Goal: Feedback & Contribution: Submit feedback/report problem

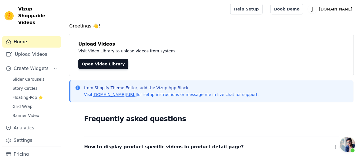
scroll to position [1518, 0]
click at [28, 95] on span "Floating-Pop ⭐" at bounding box center [27, 98] width 31 height 6
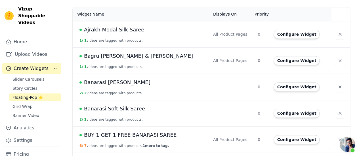
scroll to position [138, 0]
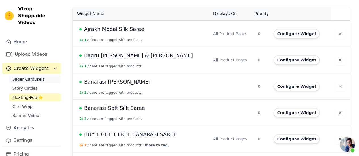
click at [40, 77] on span "Slider Carousels" at bounding box center [28, 80] width 32 height 6
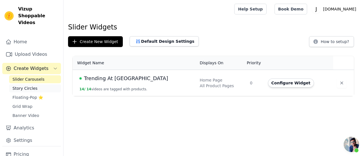
click at [35, 84] on link "Story Circles" at bounding box center [35, 88] width 52 height 8
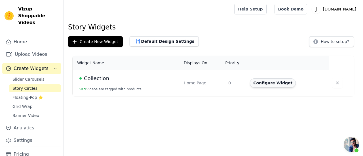
click at [261, 83] on button "Configure Widget" at bounding box center [273, 83] width 46 height 9
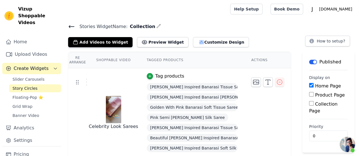
click at [72, 26] on icon at bounding box center [71, 26] width 7 height 7
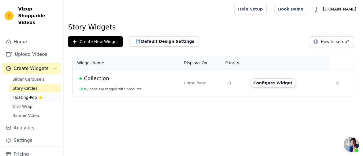
click at [27, 95] on span "Floating-Pop ⭐" at bounding box center [27, 98] width 31 height 6
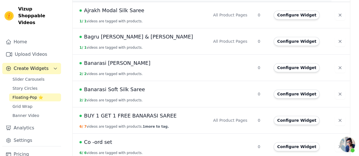
scroll to position [158, 0]
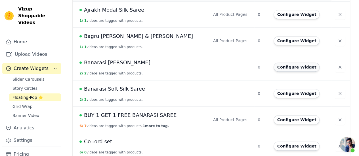
click at [298, 63] on button "Configure Widget" at bounding box center [296, 67] width 46 height 9
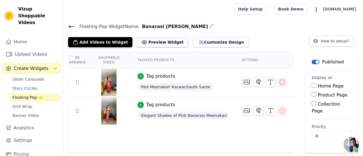
click at [153, 45] on button "Preview Widget" at bounding box center [162, 42] width 51 height 10
click at [315, 95] on input "Product Page" at bounding box center [314, 94] width 5 height 5
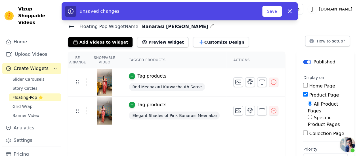
click at [303, 96] on input "Product Page" at bounding box center [305, 94] width 5 height 5
checkbox input "false"
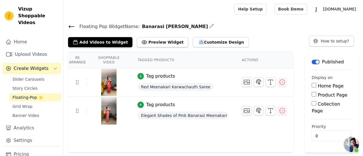
click at [69, 27] on icon at bounding box center [71, 26] width 7 height 7
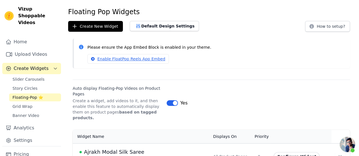
scroll to position [14, 0]
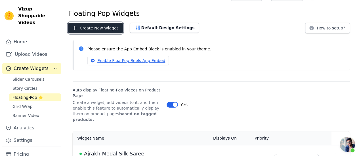
click at [90, 28] on button "Create New Widget" at bounding box center [95, 28] width 55 height 11
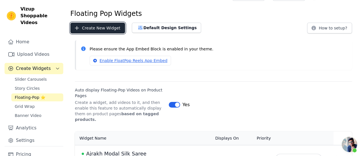
scroll to position [0, 0]
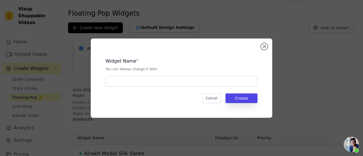
click at [269, 47] on div "Widget Name * You can always change it later Cancel Create" at bounding box center [181, 78] width 181 height 79
click at [266, 46] on button "Close modal" at bounding box center [264, 46] width 7 height 7
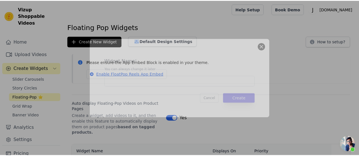
scroll to position [14, 0]
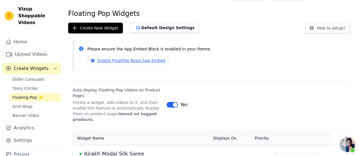
click at [353, 144] on span "Open chat" at bounding box center [346, 144] width 15 height 15
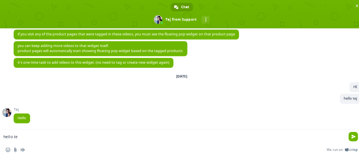
type textarea "hello tej"
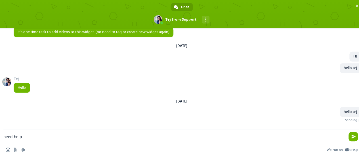
type textarea "need help"
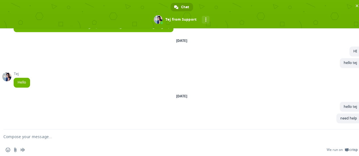
scroll to position [1555, 0]
click at [354, 4] on span "Close chat" at bounding box center [357, 6] width 6 height 6
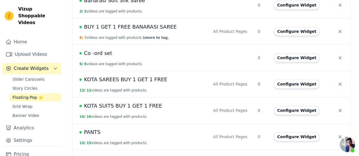
scroll to position [261, 0]
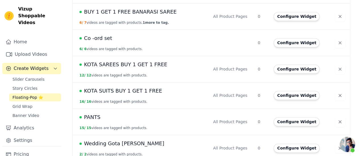
click at [349, 146] on span "Open chat" at bounding box center [346, 144] width 15 height 15
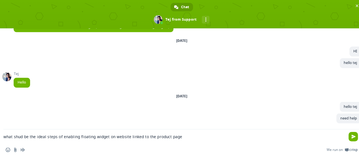
type textarea "what shud be the ideal steps of enabling floating widget on website linked to t…"
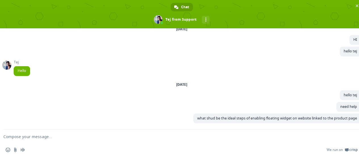
scroll to position [1567, 0]
click at [354, 7] on span "Close chat" at bounding box center [357, 6] width 6 height 6
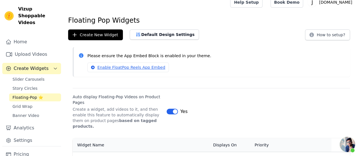
scroll to position [5, 0]
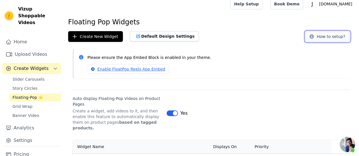
click at [338, 35] on button "How to setup?" at bounding box center [327, 36] width 45 height 11
click at [344, 145] on span "Open chat" at bounding box center [346, 144] width 15 height 15
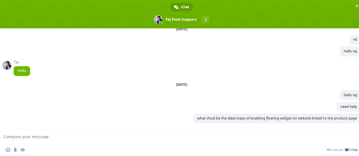
click at [269, 137] on textarea "Compose your message..." at bounding box center [174, 137] width 343 height 14
click at [37, 138] on textarea "i want to add more videos to my products" at bounding box center [174, 137] width 343 height 14
click at [52, 138] on textarea "i want to add videos to my products" at bounding box center [174, 137] width 343 height 14
type textarea "i want to add videos to my various products"
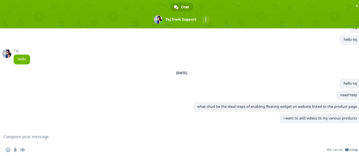
scroll to position [1578, 0]
click at [358, 3] on span "Close chat" at bounding box center [357, 6] width 6 height 6
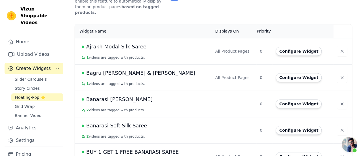
scroll to position [0, 0]
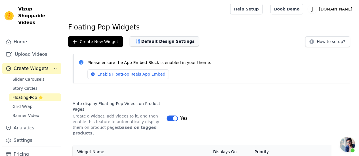
click at [171, 42] on button "Default Design Settings" at bounding box center [164, 41] width 69 height 10
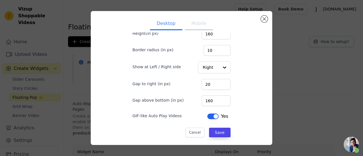
scroll to position [3, 0]
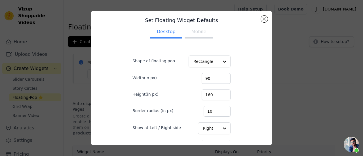
click at [186, 33] on button "Mobile" at bounding box center [199, 32] width 28 height 12
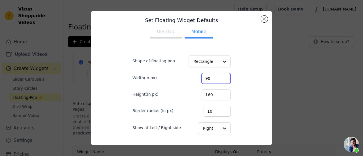
drag, startPoint x: 263, startPoint y: 71, endPoint x: 260, endPoint y: 123, distance: 52.0
click at [260, 123] on div "Set Floating Widget Defaults Desktop Mobile Shape of floating pop Rectangle Wid…" at bounding box center [181, 78] width 181 height 134
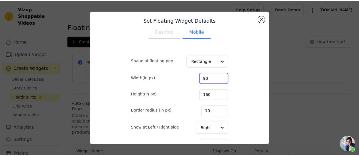
scroll to position [64, 0]
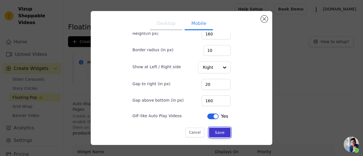
click at [217, 135] on button "Save" at bounding box center [220, 133] width 22 height 10
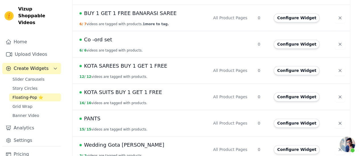
scroll to position [260, 0]
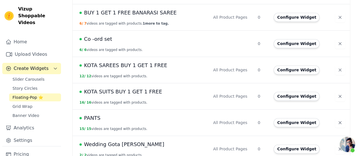
click at [137, 62] on span "KOTA SAREES BUY 1 GET 1 FREE" at bounding box center [125, 66] width 83 height 8
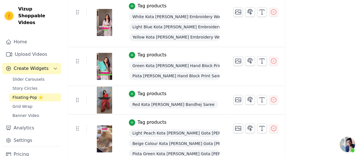
scroll to position [407, 0]
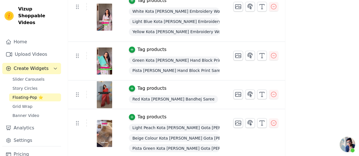
click at [185, 128] on span "Light Peach Kota [PERSON_NAME] Gota [PERSON_NAME]" at bounding box center [174, 128] width 91 height 8
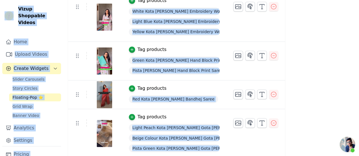
click at [185, 128] on span "Light Peach Kota [PERSON_NAME] Gota [PERSON_NAME]" at bounding box center [174, 128] width 91 height 8
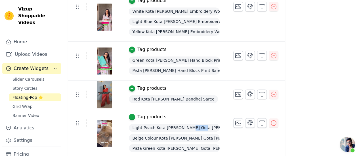
click at [185, 128] on span "Light Peach Kota [PERSON_NAME] Gota [PERSON_NAME]" at bounding box center [174, 128] width 91 height 8
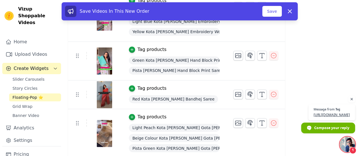
scroll to position [384, 0]
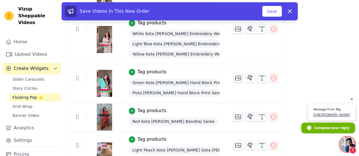
click at [340, 112] on span "[URL][DOMAIN_NAME]" at bounding box center [331, 114] width 37 height 5
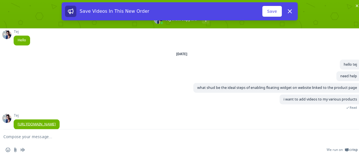
scroll to position [1609, 0]
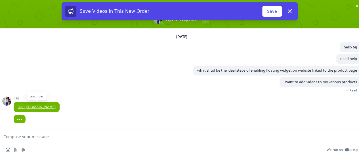
click at [56, 105] on link "[URL][DOMAIN_NAME]" at bounding box center [37, 106] width 38 height 5
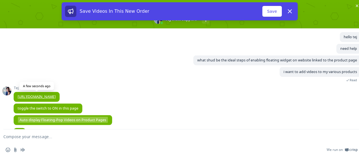
scroll to position [1538, 0]
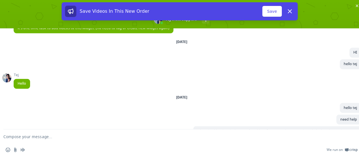
click at [356, 6] on div "Save Videos In This New Order Save Dismiss" at bounding box center [179, 12] width 359 height 20
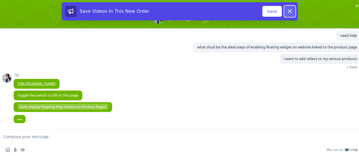
click at [288, 11] on icon at bounding box center [289, 11] width 7 height 7
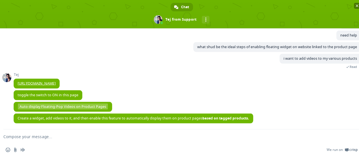
click at [358, 7] on span "Close chat" at bounding box center [356, 6] width 3 height 4
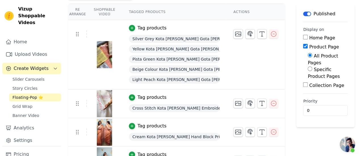
scroll to position [0, 0]
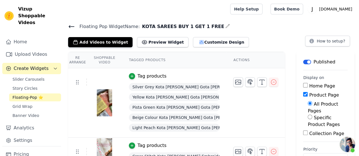
click at [70, 26] on icon at bounding box center [71, 27] width 5 height 2
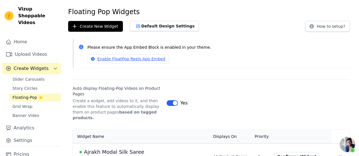
scroll to position [18, 0]
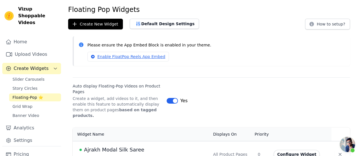
click at [345, 144] on span "Open chat" at bounding box center [346, 144] width 15 height 15
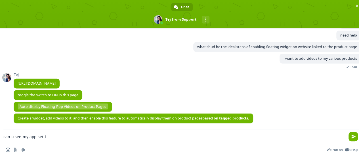
type textarea "can u see my app settig"
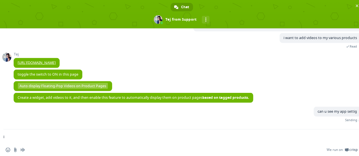
scroll to position [1648, 0]
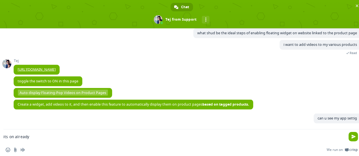
type textarea "its on already"
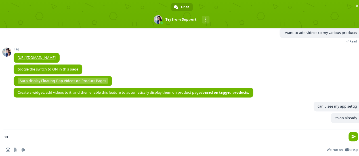
scroll to position [1660, 0]
type textarea "now i want to add more videos"
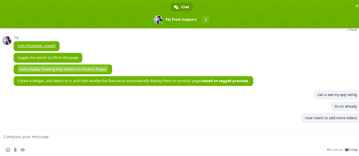
scroll to position [1671, 0]
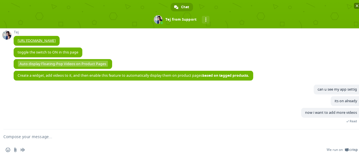
click at [355, 5] on span "Close chat" at bounding box center [356, 6] width 3 height 4
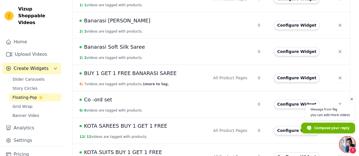
scroll to position [261, 0]
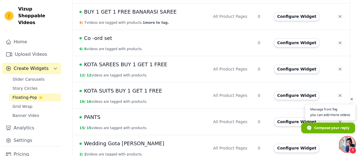
click at [345, 109] on span "Message from Tej" at bounding box center [330, 109] width 40 height 3
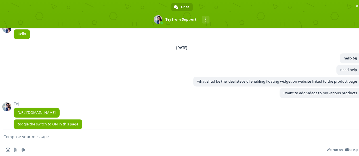
scroll to position [1691, 0]
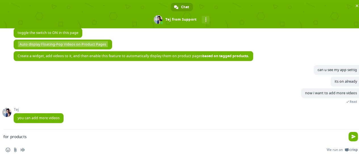
type textarea "for products"
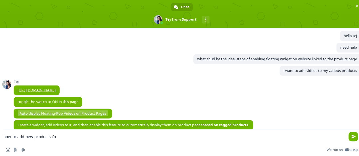
scroll to position [1622, 0]
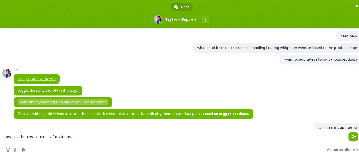
type textarea "how to add new products for videos"
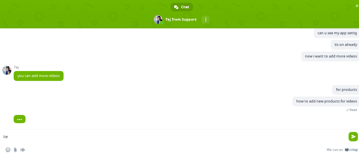
scroll to position [1628, 0]
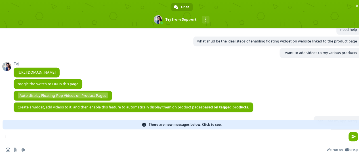
type textarea "l"
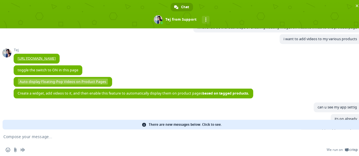
click at [173, 123] on span "There are new messages below. Click to see." at bounding box center [185, 125] width 73 height 10
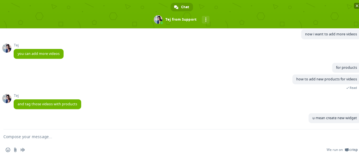
type textarea "and then start adding product n"
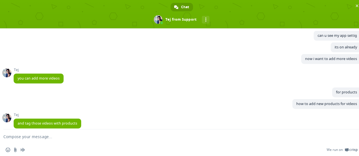
scroll to position [1761, 0]
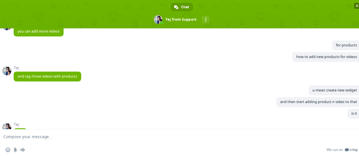
click at [357, 7] on span "Close chat" at bounding box center [356, 6] width 3 height 4
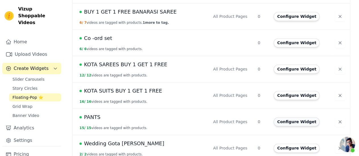
click at [280, 118] on button "Configure Widget" at bounding box center [296, 121] width 46 height 9
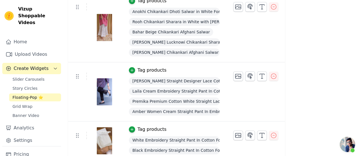
scroll to position [201, 0]
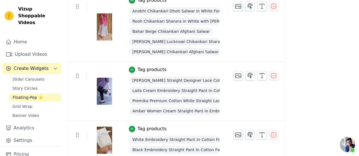
click at [102, 96] on img at bounding box center [104, 91] width 16 height 27
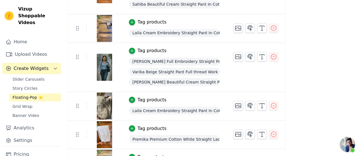
scroll to position [474, 0]
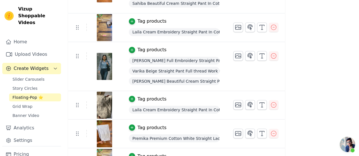
click at [102, 23] on img at bounding box center [104, 27] width 16 height 27
click at [139, 32] on span "Laila Cream Embroidery Straight Pant In Cotton For Office" at bounding box center [174, 32] width 91 height 8
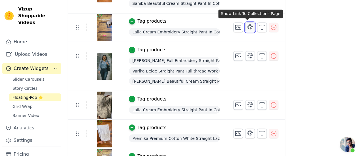
click at [246, 28] on icon "button" at bounding box center [249, 27] width 7 height 7
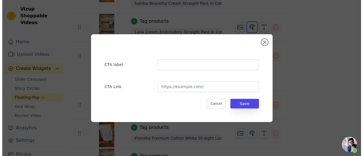
scroll to position [0, 0]
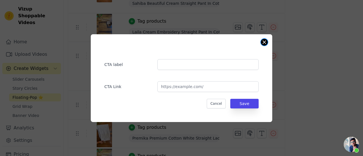
click at [261, 42] on button "Close modal" at bounding box center [264, 42] width 7 height 7
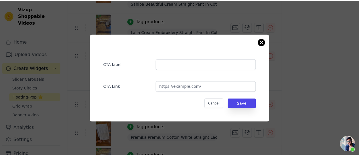
scroll to position [474, 0]
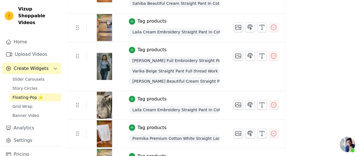
click at [145, 30] on span "Laila Cream Embroidery Straight Pant In Cotton For Office" at bounding box center [174, 32] width 91 height 8
click at [349, 149] on span "Open chat" at bounding box center [346, 144] width 15 height 15
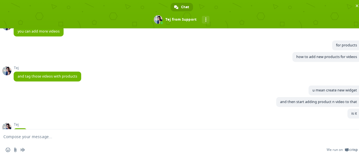
scroll to position [1867, 0]
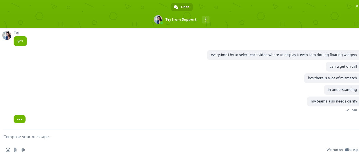
paste textarea "[URL][DOMAIN_NAME]"
type textarea "[URL][DOMAIN_NAME]"
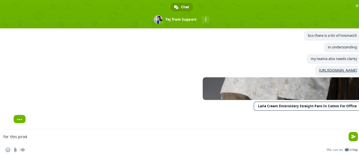
scroll to position [1927, 0]
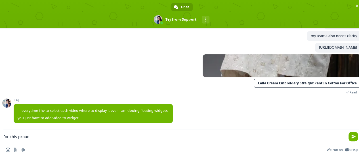
type textarea "for this prouct"
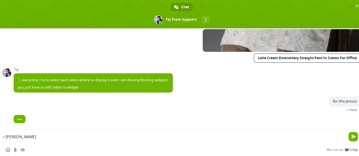
scroll to position [1863, 0]
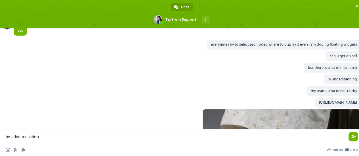
type textarea "i hv addeone video"
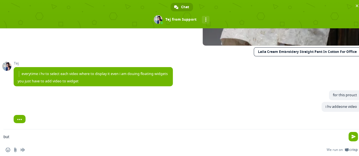
scroll to position [1870, 0]
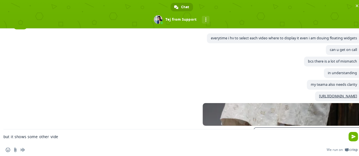
type textarea "but it shows some other videp"
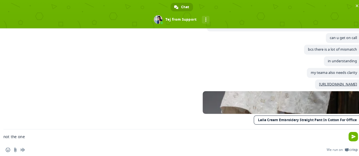
type textarea "not the one"
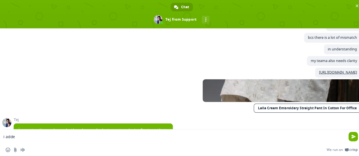
type textarea "i added"
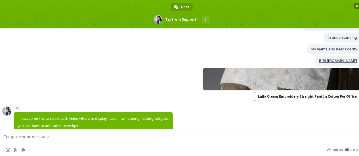
click at [355, 7] on span "Close chat" at bounding box center [357, 6] width 6 height 6
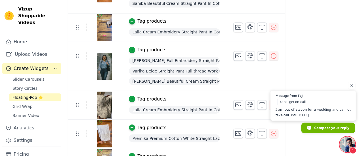
click at [322, 103] on span "can u get on call I am out of station for a wedding and cannot take call until …" at bounding box center [312, 108] width 75 height 19
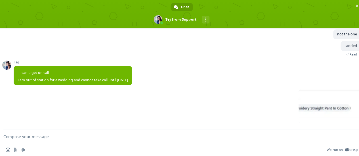
scroll to position [2061, 0]
type textarea "chk this"
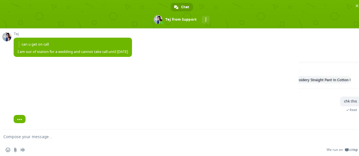
scroll to position [2084, 0]
type textarea "it has"
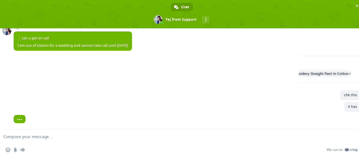
scroll to position [2096, 0]
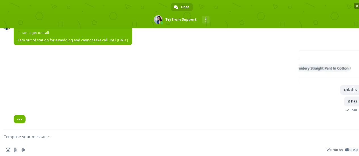
click at [357, 5] on span "Close chat" at bounding box center [356, 6] width 3 height 4
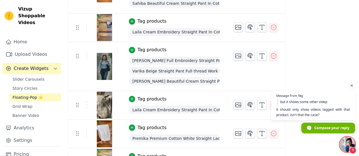
scroll to position [2105, 0]
click at [291, 126] on span "Message from Tej but it shows some other videp it should only show videos tagge…" at bounding box center [313, 112] width 84 height 43
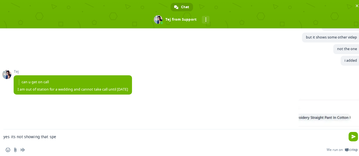
scroll to position [2042, 0]
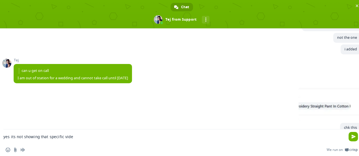
type textarea "yes its not showing that specific video"
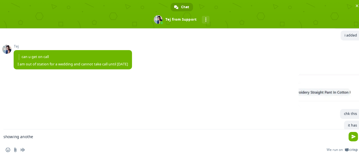
type textarea "showing another"
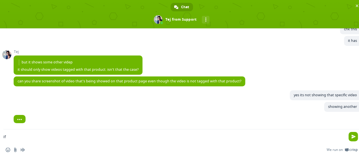
scroll to position [2063, 0]
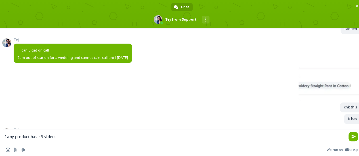
type textarea "if any product have 3 videos"
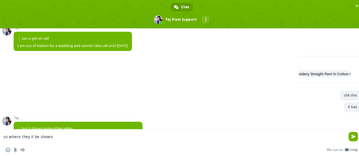
type textarea "so where they ll be shown"
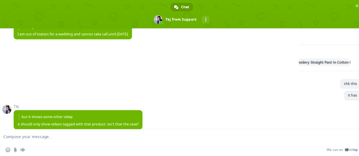
click at [156, 105] on div "it has A few seconds ago" at bounding box center [187, 98] width 347 height 14
click at [355, 5] on span "Close chat" at bounding box center [356, 6] width 3 height 4
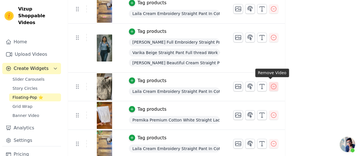
click at [270, 83] on icon "button" at bounding box center [273, 86] width 7 height 7
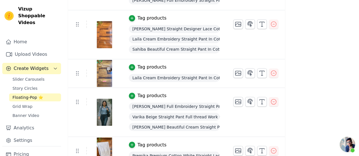
scroll to position [464, 0]
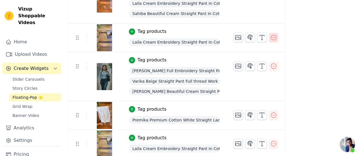
click at [272, 38] on icon "button" at bounding box center [273, 37] width 7 height 7
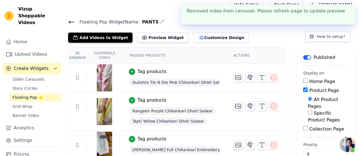
scroll to position [436, 0]
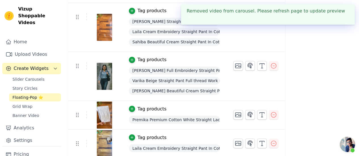
click at [193, 14] on button "✖" at bounding box center [190, 17] width 7 height 7
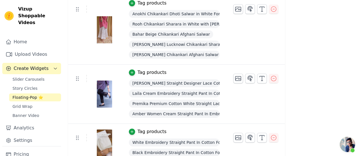
scroll to position [194, 0]
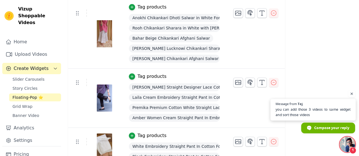
click at [322, 112] on span "you can add those 3 videos to same widget and sort those videos" at bounding box center [312, 112] width 75 height 11
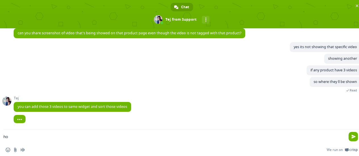
scroll to position [2111, 0]
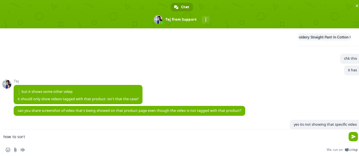
type textarea "how to sort"
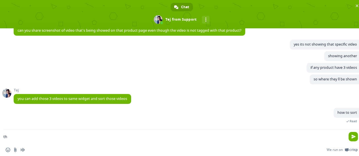
scroll to position [2114, 0]
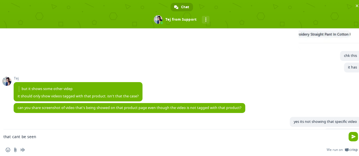
type textarea "that cant be seen"
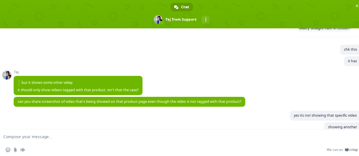
scroll to position [403, 0]
click at [322, 111] on div "Tej can you share screenshot of video that's being showed on that product page …" at bounding box center [187, 104] width 347 height 14
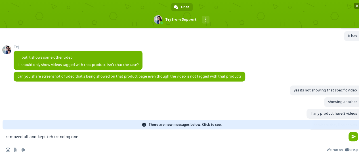
scroll to position [2167, 0]
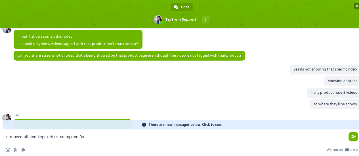
type textarea "i removed all and kept teh trending one for"
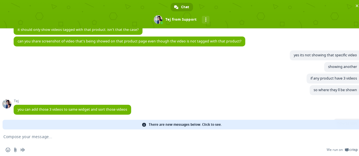
paste textarea "[URL][DOMAIN_NAME]"
type textarea "[URL][DOMAIN_NAME]"
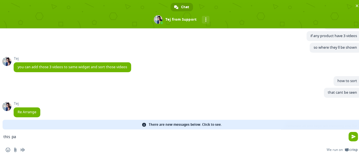
scroll to position [2237, 0]
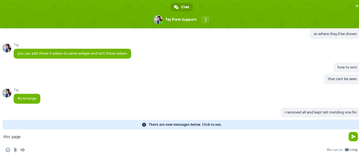
type textarea "this page"
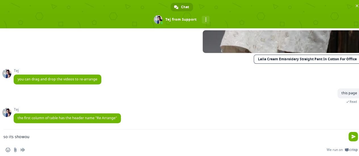
scroll to position [2261, 0]
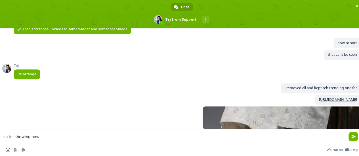
type textarea "so its showing now"
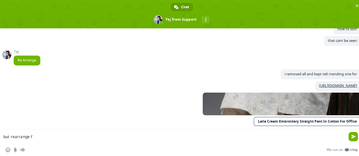
scroll to position [2287, 0]
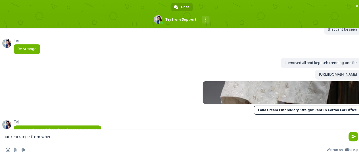
type textarea "but rearrange from where"
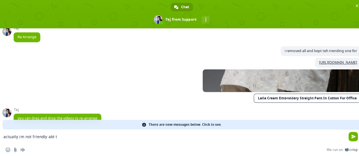
scroll to position [2307, 0]
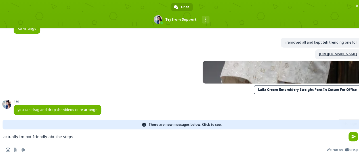
type textarea "actually im not friendly abt the steps"
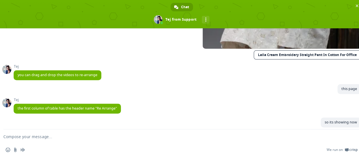
scroll to position [2350, 0]
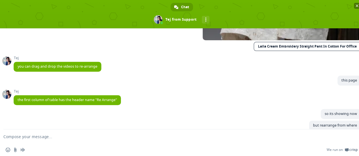
click at [354, 8] on span "Close chat" at bounding box center [357, 6] width 6 height 6
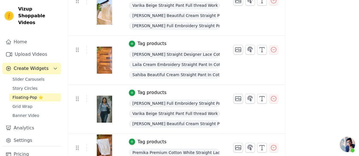
drag, startPoint x: 358, startPoint y: 120, endPoint x: 363, endPoint y: 23, distance: 97.1
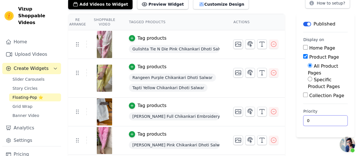
scroll to position [0, 0]
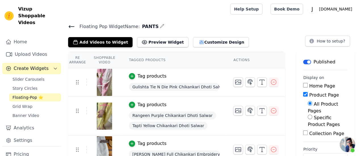
click at [348, 142] on span "Open chat" at bounding box center [346, 144] width 15 height 15
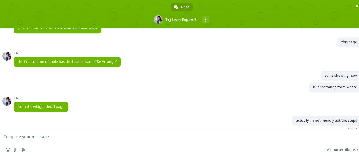
scroll to position [436, 0]
click at [314, 116] on div "Tej from the widget detail page 8 minutes ago" at bounding box center [187, 106] width 347 height 20
click at [354, 5] on span "Close chat" at bounding box center [357, 6] width 6 height 6
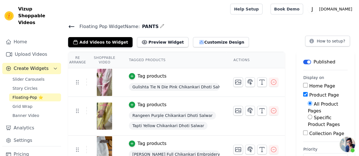
scroll to position [1, 0]
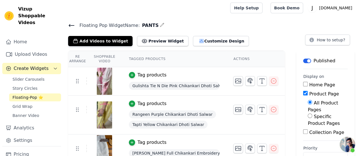
click at [350, 147] on span "Open chat" at bounding box center [346, 144] width 15 height 15
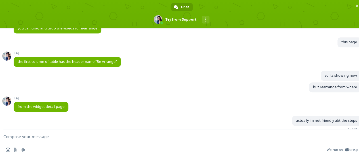
scroll to position [2483, 0]
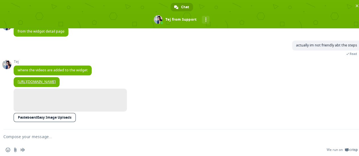
click at [100, 105] on link at bounding box center [70, 100] width 113 height 23
type textarea "not clear"
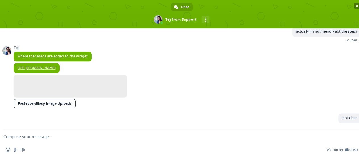
scroll to position [2403, 0]
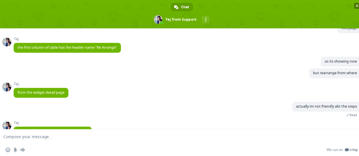
type textarea "u want me to create widget for each product"
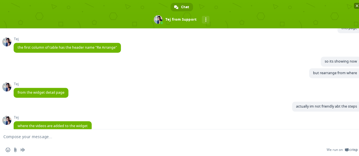
type textarea "thy"
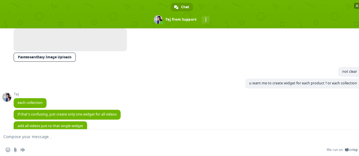
click at [357, 5] on span "Close chat" at bounding box center [356, 6] width 3 height 4
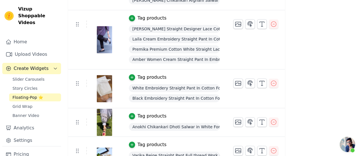
scroll to position [253, 0]
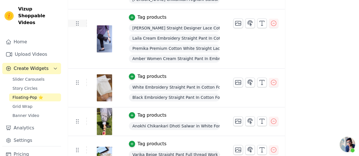
click at [77, 23] on icon at bounding box center [77, 23] width 7 height 7
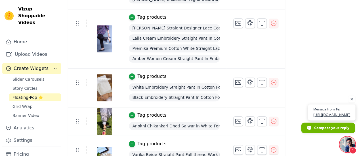
click at [308, 116] on span "Open chat" at bounding box center [331, 118] width 47 height 4
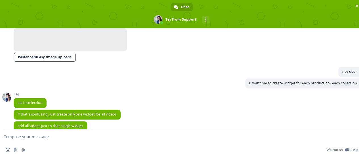
scroll to position [2681, 0]
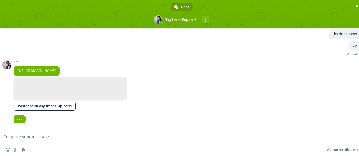
click at [93, 81] on link at bounding box center [70, 88] width 113 height 23
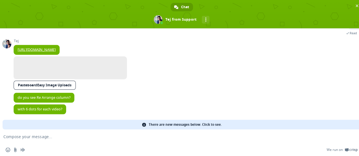
scroll to position [2599, 0]
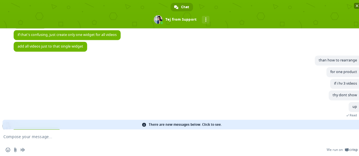
click at [356, 7] on span "Close chat" at bounding box center [356, 6] width 3 height 4
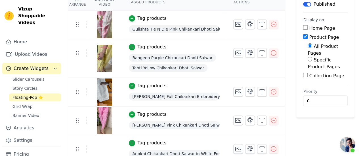
scroll to position [41, 0]
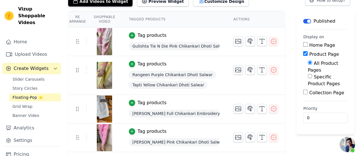
click at [307, 74] on input "Specific Product Pages" at bounding box center [309, 76] width 5 height 5
radio input "true"
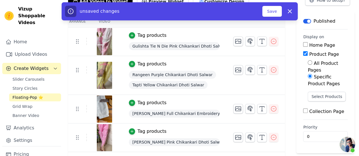
click at [307, 63] on input "All Product Pages" at bounding box center [309, 62] width 5 height 5
radio input "true"
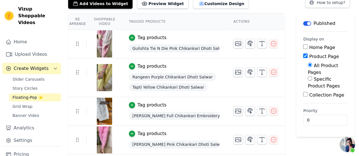
scroll to position [0, 0]
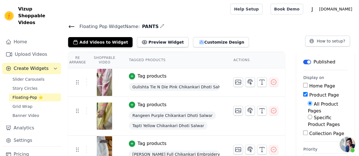
click at [69, 27] on icon at bounding box center [71, 26] width 7 height 7
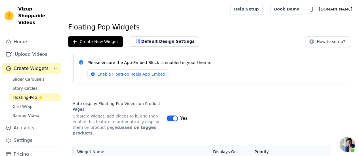
click at [350, 144] on span "Open chat" at bounding box center [346, 144] width 15 height 15
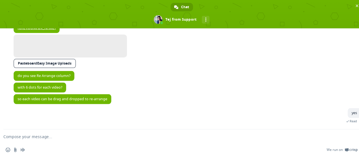
scroll to position [219, 0]
click at [301, 97] on div "Tej so each video can be drag and dropped to re-arrange 2 minutes ago" at bounding box center [187, 101] width 347 height 14
click at [356, 5] on span "Close chat" at bounding box center [356, 6] width 3 height 4
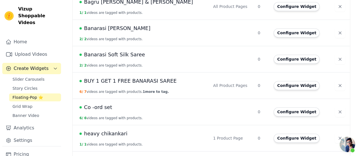
scroll to position [288, 0]
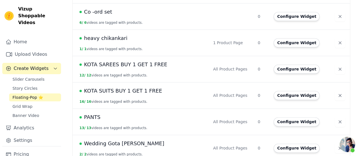
click at [347, 144] on span "Open chat" at bounding box center [346, 144] width 15 height 15
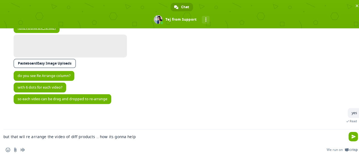
type textarea "but that wll re arrange the video of diff products .. how its gonna help"
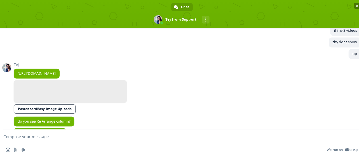
scroll to position [2738, 0]
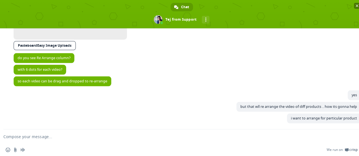
click at [356, 8] on span "Close chat" at bounding box center [357, 6] width 6 height 6
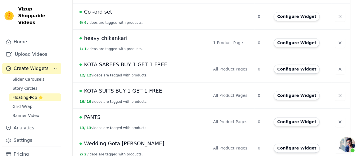
click at [94, 113] on span "PANTS" at bounding box center [92, 117] width 16 height 8
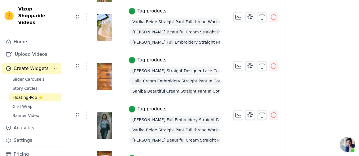
scroll to position [387, 0]
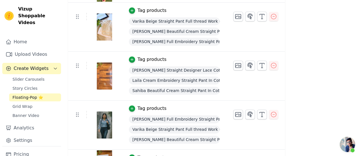
click at [350, 143] on span "Open chat" at bounding box center [346, 144] width 15 height 15
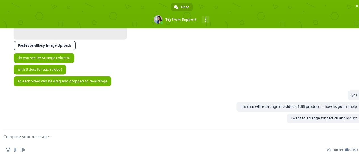
paste textarea "[URL][DOMAIN_NAME]"
type textarea "[URL][DOMAIN_NAME]"
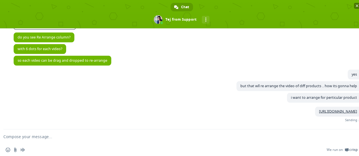
click at [358, 7] on span "Close chat" at bounding box center [356, 6] width 3 height 4
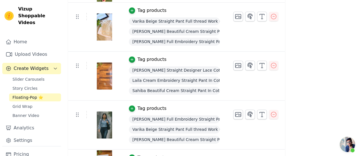
scroll to position [2691, 0]
click at [348, 148] on span "Open chat" at bounding box center [346, 144] width 15 height 15
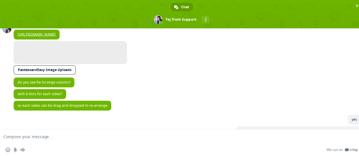
scroll to position [2785, 0]
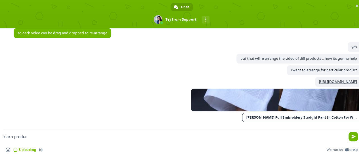
type textarea "kiara product"
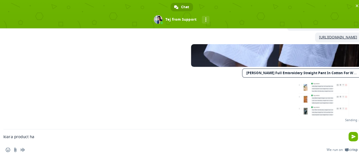
scroll to position [2821, 0]
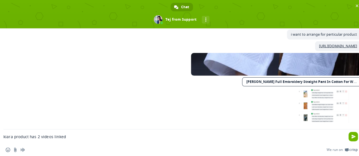
type textarea "kiara product has 2 videos linked"
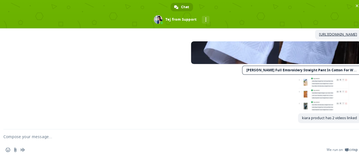
scroll to position [2833, 0]
type textarea "but the app shows 1 video on product page"
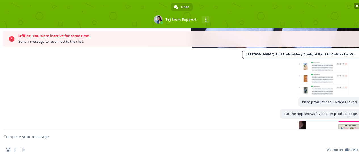
scroll to position [2786, 0]
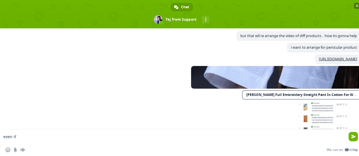
type textarea "even if i enter exact prodct name it displays lot of other producs"
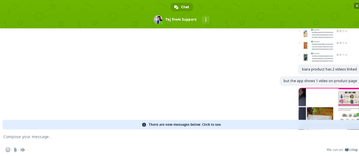
scroll to position [2880, 0]
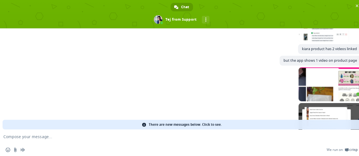
click at [235, 127] on link "There are new messages below. Click to see." at bounding box center [182, 125] width 358 height 10
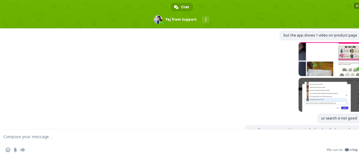
scroll to position [2894, 0]
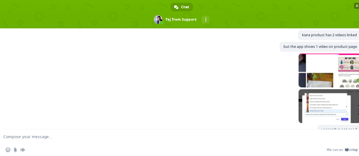
click at [354, 8] on span "Close chat" at bounding box center [357, 6] width 6 height 6
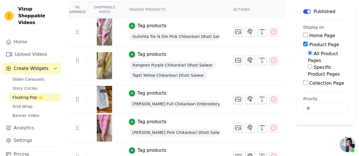
scroll to position [50, 0]
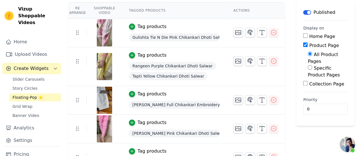
click at [13, 95] on span "Floating-Pop ⭐" at bounding box center [27, 98] width 31 height 6
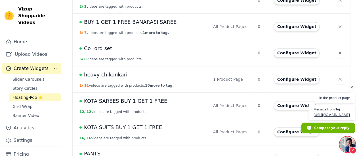
scroll to position [251, 0]
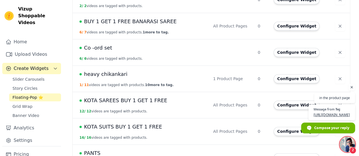
click at [142, 73] on td "heavy chikankari 1 / 11 videos are tagged with products. 10 more to tag." at bounding box center [141, 78] width 137 height 26
click at [108, 70] on span "heavy chikankari" at bounding box center [105, 74] width 43 height 8
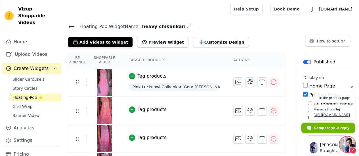
click at [143, 112] on div "Tag products" at bounding box center [151, 109] width 29 height 7
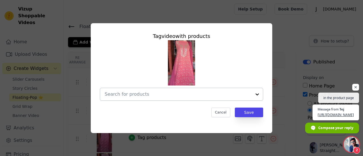
click at [141, 96] on input "text" at bounding box center [178, 94] width 147 height 7
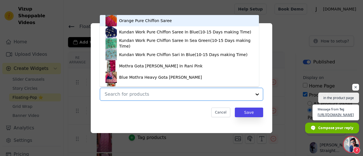
paste input "[URL][DOMAIN_NAME][PERSON_NAME]"
type input "[URL][DOMAIN_NAME][PERSON_NAME]"
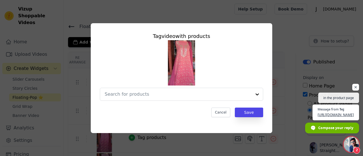
scroll to position [0, 0]
click at [145, 95] on input "text" at bounding box center [178, 94] width 147 height 7
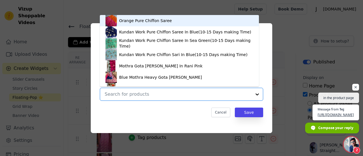
paste input "Peach & Pink Lucknowi Chikankari Gota [PERSON_NAME] Salwar Suit(Dress Material)"
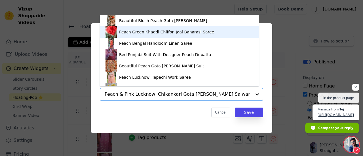
type input "Peach & Pink Lucknowi Chikankari Gota [PERSON_NAME] Salwar Suit(Dress Material)"
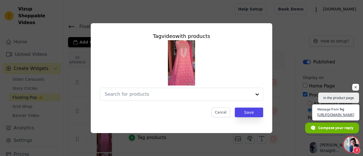
click at [323, 116] on span "[URL][DOMAIN_NAME]" at bounding box center [335, 114] width 37 height 5
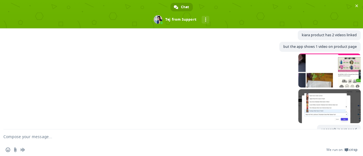
scroll to position [3056, 0]
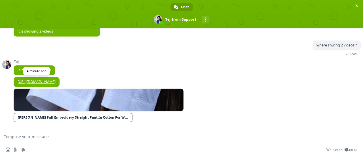
click at [56, 82] on link "[URL][DOMAIN_NAME]" at bounding box center [37, 81] width 38 height 5
click at [14, 139] on textarea "Compose your message..." at bounding box center [174, 137] width 343 height 14
type textarea "where u r seeing 2 videos"
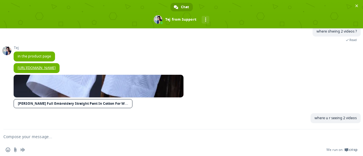
scroll to position [3070, 0]
type textarea "?? i cant see on prodyct page"
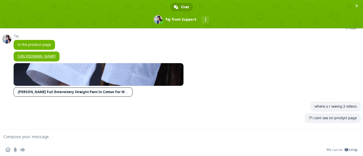
scroll to position [3082, 0]
type textarea "v"
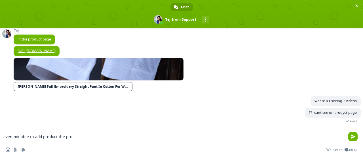
scroll to position [3093, 0]
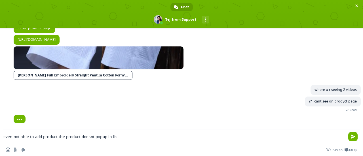
type textarea "even not able to add product the product doesnt popup in list"
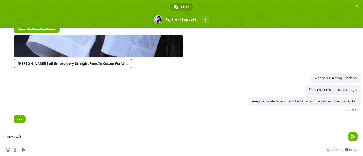
scroll to position [3114, 0]
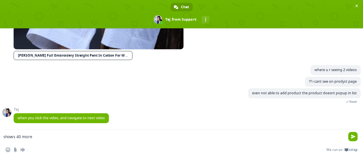
type textarea "shows 40 more"
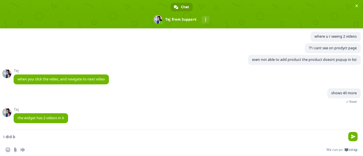
scroll to position [3147, 0]
type textarea "i"
type textarea "i did"
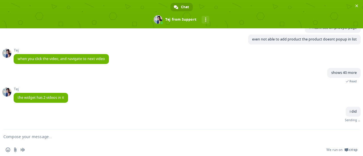
scroll to position [3162, 0]
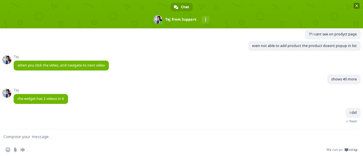
click at [355, 9] on span at bounding box center [181, 14] width 363 height 28
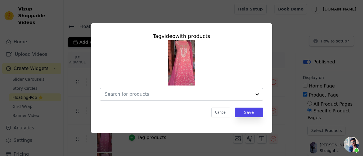
click at [223, 95] on input "text" at bounding box center [178, 94] width 147 height 7
click at [141, 96] on input "text" at bounding box center [178, 94] width 147 height 7
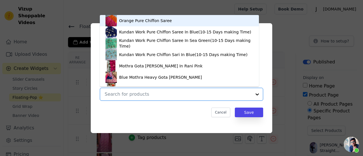
paste input "Peach & Pink Lucknowi Chikankari Gota [PERSON_NAME] Salwar Suit(Dress Material)"
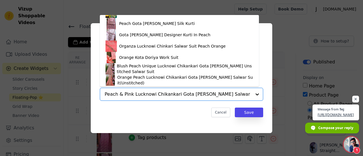
scroll to position [338, 0]
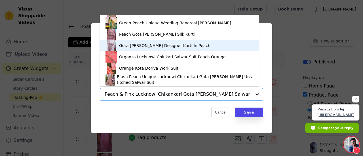
type input "Peach & Pink Lucknowi Chikankari Gota [PERSON_NAME] Salwar Suit(Dress Material)"
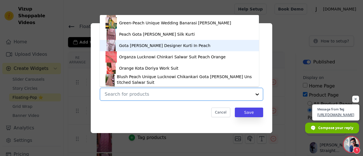
click at [320, 117] on span "Open chat" at bounding box center [335, 118] width 47 height 4
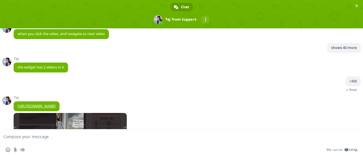
scroll to position [3218, 0]
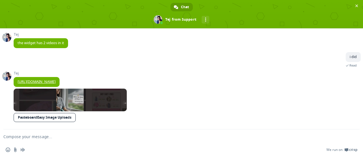
click at [110, 103] on link at bounding box center [70, 100] width 113 height 23
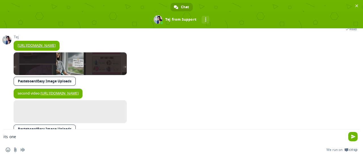
scroll to position [3265, 0]
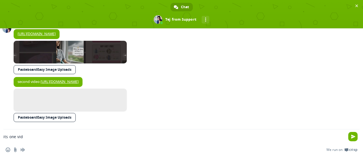
type textarea "its one vide"
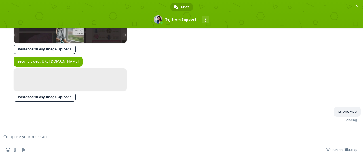
scroll to position [3279, 0]
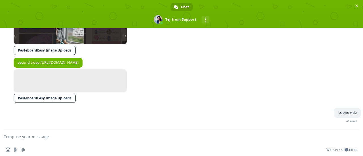
click at [48, 75] on link at bounding box center [70, 80] width 113 height 23
type textarea "anywys"
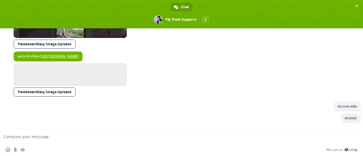
type textarea "o"
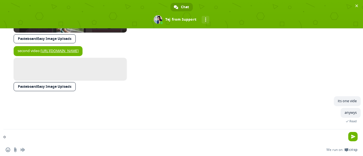
scroll to position [3291, 0]
type textarea "m tired wd this"
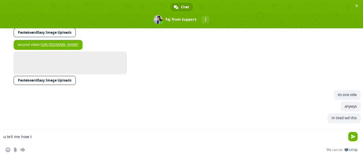
scroll to position [3303, 0]
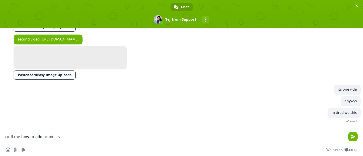
type textarea "u tell me how to add products"
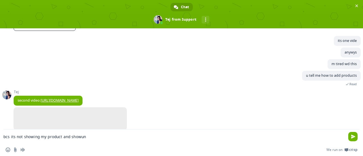
scroll to position [3371, 0]
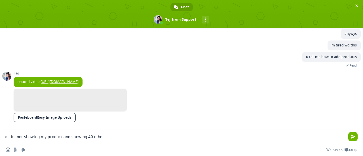
type textarea "bcs its not showing my product and showing 40 other"
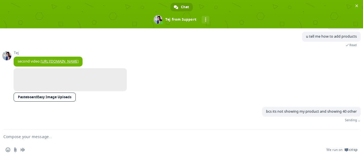
scroll to position [3385, 0]
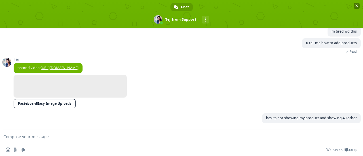
click at [357, 7] on span "Close chat" at bounding box center [356, 6] width 3 height 4
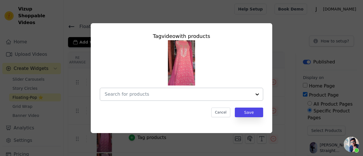
click at [242, 96] on input "text" at bounding box center [178, 94] width 147 height 7
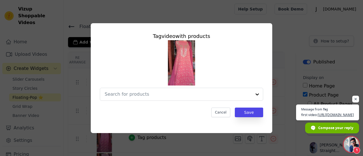
scroll to position [3391, 0]
click at [110, 94] on input "text" at bounding box center [178, 94] width 147 height 7
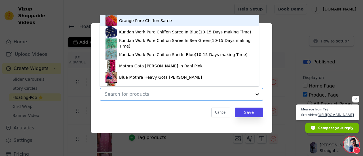
paste input "Peach & Pink Lucknowi Chikankari"
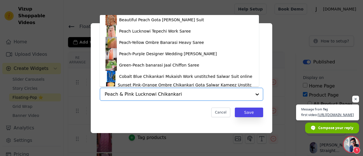
scroll to position [0, 0]
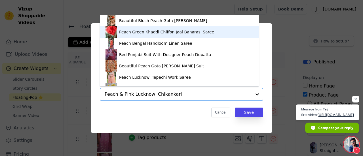
type input "Peach & Pink Lucknowi Chikankari"
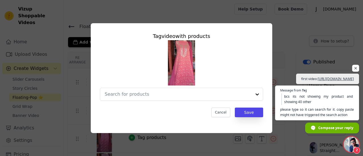
click at [356, 65] on span "Open chat" at bounding box center [355, 68] width 7 height 7
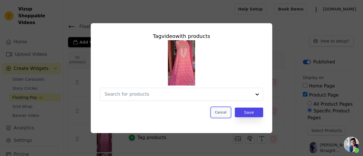
click at [224, 112] on button "Cancel" at bounding box center [220, 113] width 19 height 10
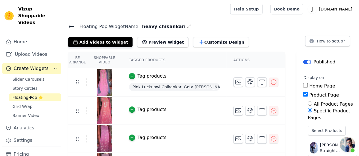
click at [153, 135] on div "Tag products" at bounding box center [151, 137] width 29 height 7
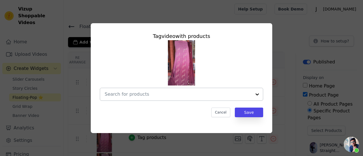
click at [161, 94] on input "text" at bounding box center [178, 94] width 147 height 7
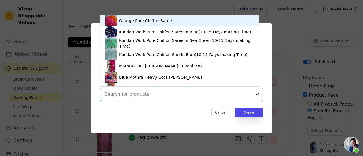
paste input "Purple & deep maroon Lucknowi Chikankari Gota [PERSON_NAME] Salwar Suit(Dress M…"
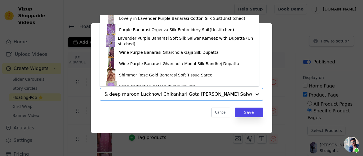
scroll to position [1064, 0]
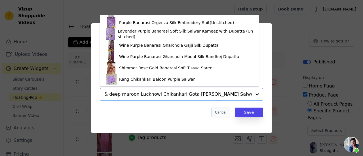
type input "Purple & deep maroon Lucknowi Chikankari Gota [PERSON_NAME] Salwar Suit(Dress M…"
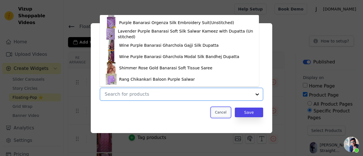
click at [217, 113] on button "Cancel" at bounding box center [220, 113] width 19 height 10
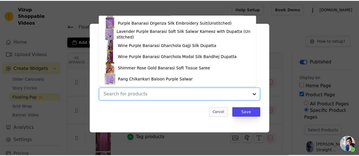
scroll to position [0, 0]
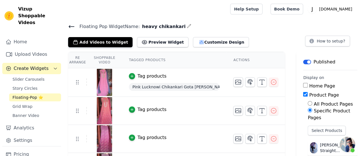
click at [346, 145] on span "Open chat" at bounding box center [346, 144] width 15 height 15
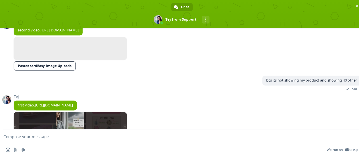
scroll to position [3462, 0]
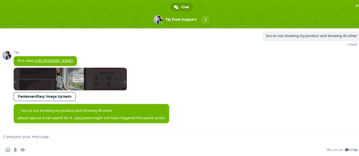
click at [124, 141] on textarea "Compose your message..." at bounding box center [174, 137] width 343 height 14
type textarea "omg thats too much"
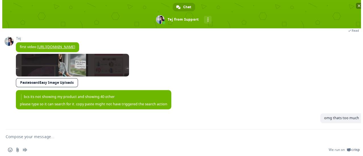
scroll to position [3476, 0]
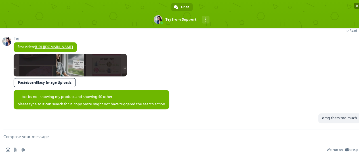
click at [354, 4] on span "Close chat" at bounding box center [357, 6] width 6 height 6
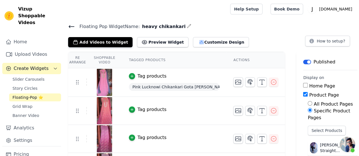
click at [151, 110] on div "Tag products" at bounding box center [151, 109] width 29 height 7
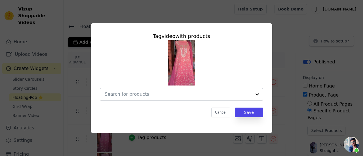
click at [158, 95] on input "text" at bounding box center [178, 94] width 147 height 7
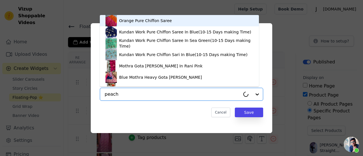
scroll to position [3482, 0]
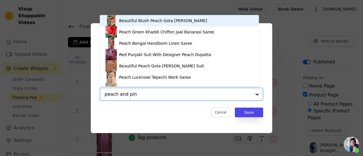
type input "peach and pink"
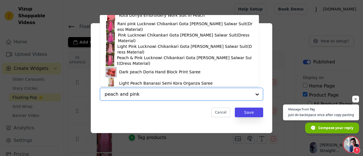
scroll to position [179, 0]
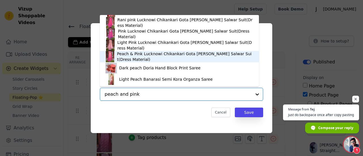
click at [198, 55] on div "Peach & Pink Lucknowi Chikankari Gota [PERSON_NAME] Salwar Suit(Dress Material)" at bounding box center [185, 56] width 136 height 11
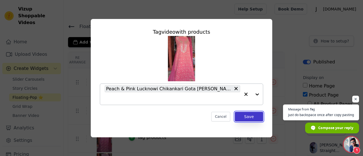
click at [250, 120] on button "Save" at bounding box center [249, 117] width 28 height 10
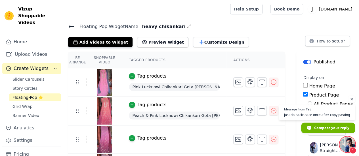
click at [139, 140] on div "Tag products" at bounding box center [151, 138] width 29 height 7
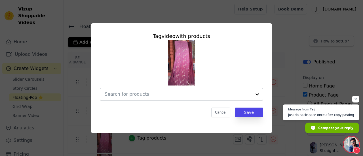
click at [149, 98] on input "text" at bounding box center [178, 94] width 147 height 7
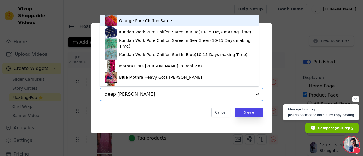
type input "deep maroon"
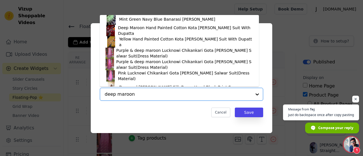
scroll to position [60, 0]
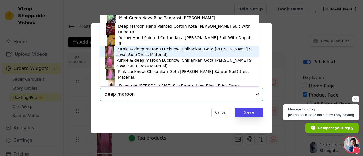
click at [164, 54] on div "Purple & deep maroon Lucknowi Chikankari Gota [PERSON_NAME] Salwar Suit(Dress M…" at bounding box center [184, 51] width 137 height 11
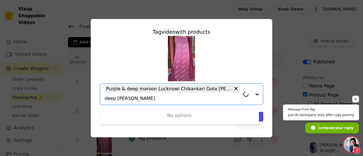
type input "deep maroon"
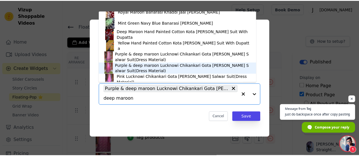
scroll to position [53, 0]
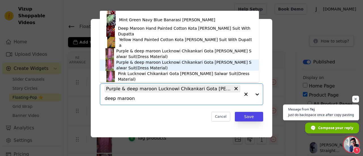
click at [218, 67] on div "Purple & deep maroon Lucknowi Chikankari Gota [PERSON_NAME] Salwar Suit(Dress M…" at bounding box center [184, 65] width 137 height 11
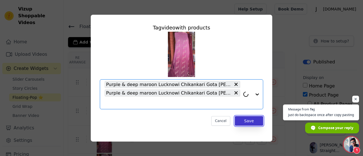
click at [247, 122] on button "Save" at bounding box center [249, 121] width 28 height 10
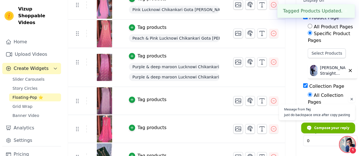
scroll to position [78, 0]
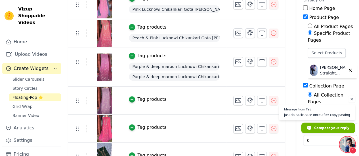
click at [152, 98] on div "Tag products" at bounding box center [151, 99] width 29 height 7
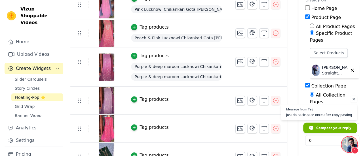
scroll to position [0, 0]
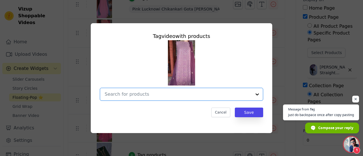
click at [151, 95] on input "text" at bounding box center [178, 94] width 147 height 7
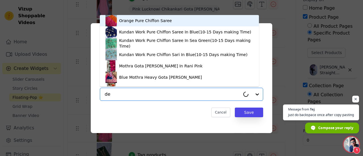
type input "d"
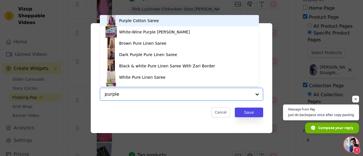
type input "purple"
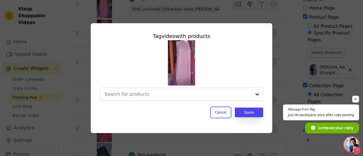
click at [226, 116] on button "Cancel" at bounding box center [220, 113] width 19 height 10
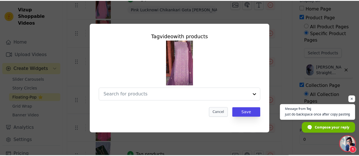
scroll to position [78, 0]
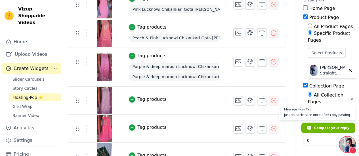
click at [151, 100] on div "Tag products" at bounding box center [151, 99] width 29 height 7
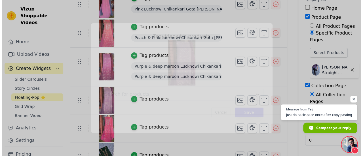
scroll to position [0, 0]
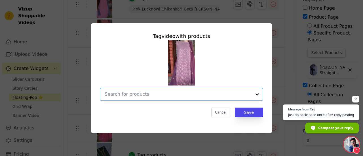
click at [149, 96] on input "text" at bounding box center [178, 94] width 147 height 7
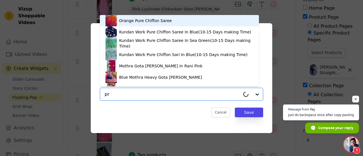
type input "p"
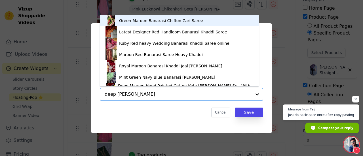
click at [149, 96] on input "deep [PERSON_NAME]" at bounding box center [178, 94] width 147 height 7
type input "deep maroon"
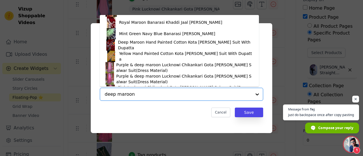
scroll to position [44, 0]
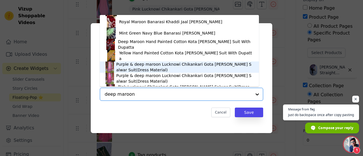
click at [224, 65] on div "Purple & deep maroon Lucknowi Chikankari Gota [PERSON_NAME] Salwar Suit(Dress M…" at bounding box center [184, 67] width 137 height 11
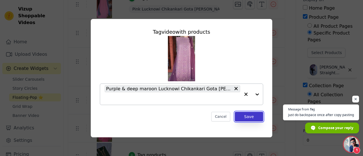
click at [249, 118] on button "Save" at bounding box center [249, 117] width 28 height 10
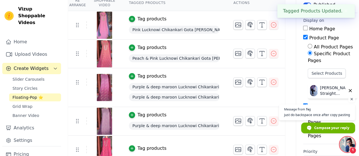
scroll to position [78, 0]
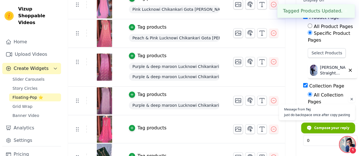
click at [201, 64] on span "Purple & deep maroon Lucknowi Chikankari Gota [PERSON_NAME] Salwar Suit(Dress M…" at bounding box center [174, 67] width 91 height 8
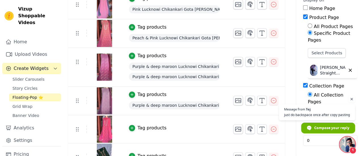
click at [213, 67] on span "Purple & deep maroon Lucknowi Chikankari Gota [PERSON_NAME] Salwar Suit(Dress M…" at bounding box center [174, 67] width 91 height 8
click at [270, 63] on icon "button" at bounding box center [273, 61] width 7 height 7
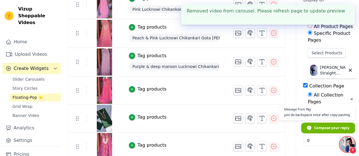
click at [154, 88] on div "Tag products" at bounding box center [151, 89] width 29 height 7
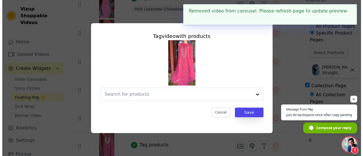
scroll to position [0, 0]
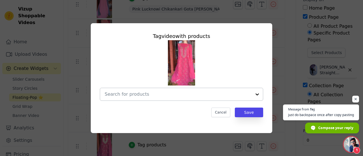
click at [112, 96] on input "text" at bounding box center [178, 94] width 147 height 7
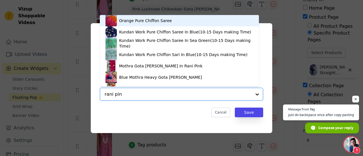
type input "[PERSON_NAME]"
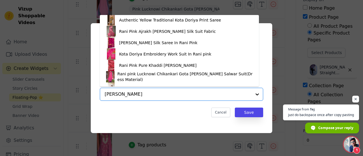
scroll to position [225, 0]
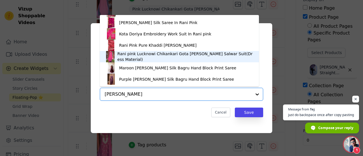
click at [195, 59] on div "Rani pink Lucknowi Chikankari Gota [PERSON_NAME] Salwar Suit(Dress Material)" at bounding box center [185, 56] width 136 height 11
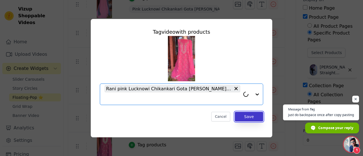
click at [255, 119] on button "Save" at bounding box center [249, 117] width 28 height 10
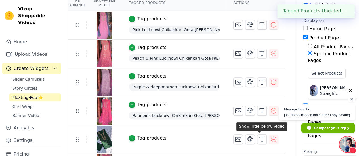
scroll to position [78, 0]
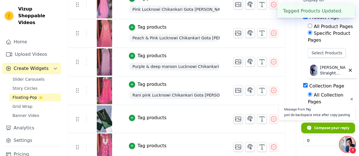
click at [151, 116] on div "Tag products" at bounding box center [151, 118] width 29 height 7
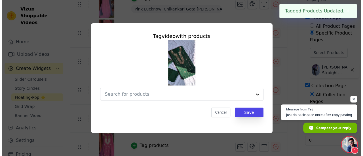
scroll to position [0, 0]
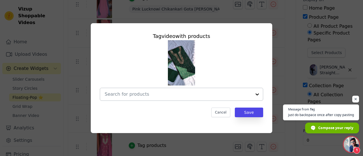
click at [181, 95] on input "text" at bounding box center [178, 94] width 147 height 7
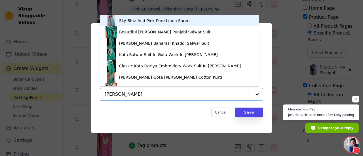
type input "[PERSON_NAME]"
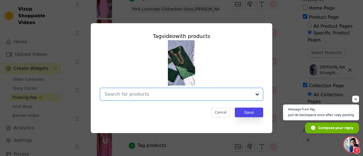
click at [162, 95] on input "text" at bounding box center [178, 94] width 147 height 7
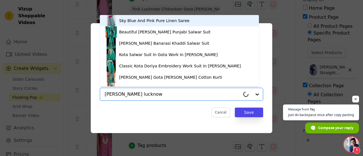
type input "[PERSON_NAME] lucknowi"
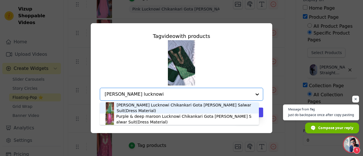
click at [157, 107] on div "[PERSON_NAME] Lucknowi Chikankari Gota [PERSON_NAME] Salwar Suit(Dress Material)" at bounding box center [185, 107] width 136 height 11
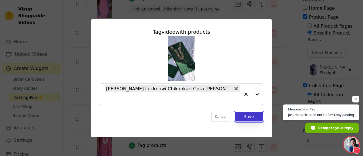
click at [247, 115] on button "Save" at bounding box center [249, 117] width 28 height 10
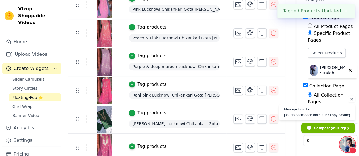
scroll to position [114, 0]
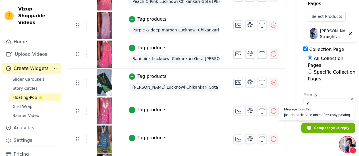
click at [150, 137] on div "Tag products" at bounding box center [151, 138] width 29 height 7
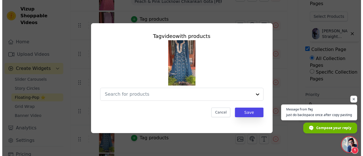
scroll to position [0, 0]
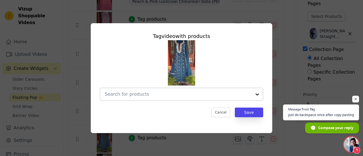
click at [150, 97] on input "text" at bounding box center [178, 94] width 147 height 7
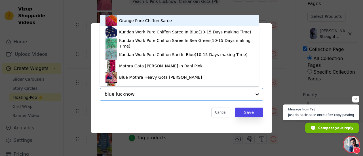
type input "blue lucknowi"
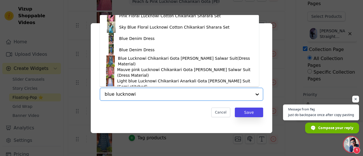
scroll to position [645, 0]
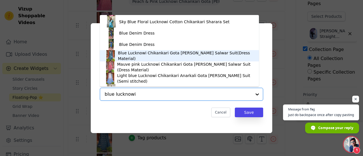
click at [192, 56] on div "Blue Lucknowi Chikankari Gota [PERSON_NAME] Salwar Suit(Dress Material)" at bounding box center [185, 55] width 135 height 11
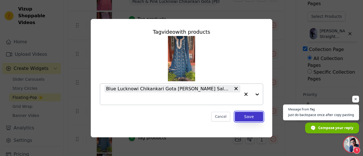
click at [245, 121] on button "Save" at bounding box center [249, 117] width 28 height 10
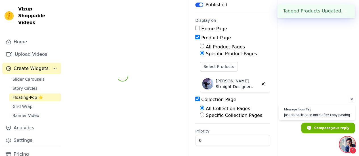
scroll to position [114, 0]
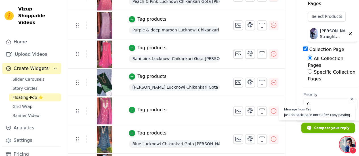
click at [141, 112] on div "Tag products" at bounding box center [151, 110] width 29 height 7
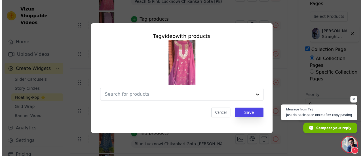
scroll to position [0, 0]
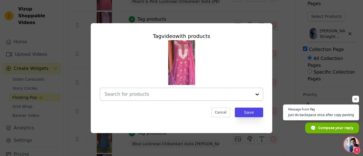
click at [121, 91] on input "text" at bounding box center [178, 94] width 147 height 7
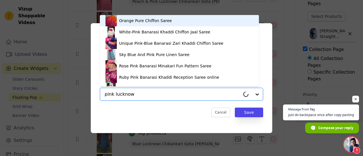
type input "pink lucknowi"
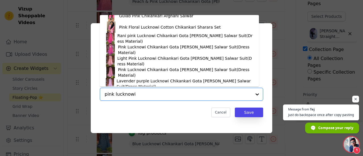
scroll to position [862, 0]
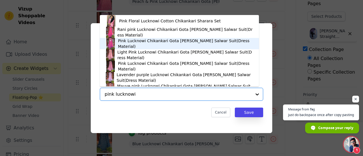
click at [170, 43] on div "Pink Lucknowi Chikankari Gota [PERSON_NAME] Salwar Suit(Dress Material)" at bounding box center [185, 43] width 135 height 11
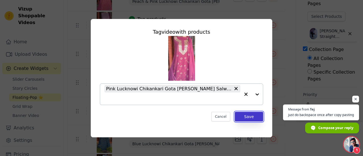
click at [240, 119] on button "Save" at bounding box center [249, 117] width 28 height 10
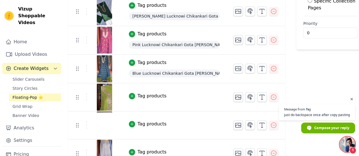
scroll to position [195, 0]
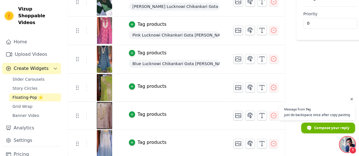
click at [149, 86] on div "Tag products" at bounding box center [151, 86] width 29 height 7
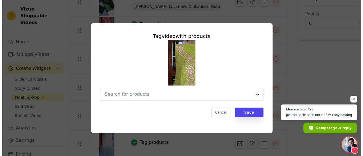
scroll to position [0, 0]
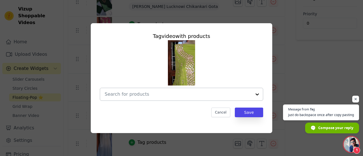
click at [123, 96] on input "text" at bounding box center [178, 94] width 147 height 7
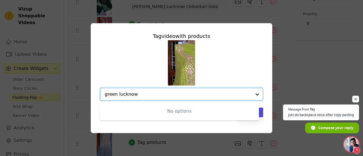
type input "green lucknowi"
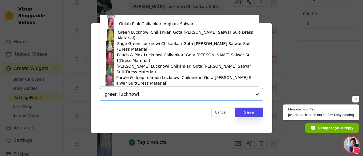
scroll to position [463, 0]
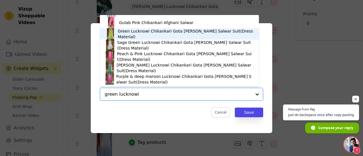
click at [217, 38] on div "Green Lucknowi Chikankari Gota [PERSON_NAME] Salwar Suit(Dress Material)" at bounding box center [179, 33] width 148 height 11
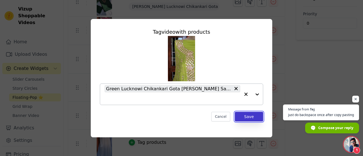
click at [255, 121] on button "Save" at bounding box center [249, 117] width 28 height 10
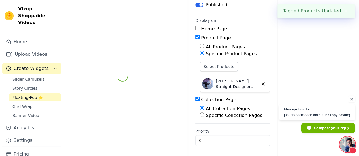
scroll to position [195, 0]
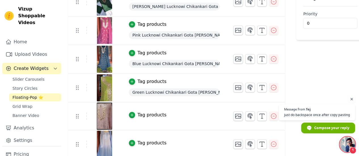
click at [102, 116] on img at bounding box center [104, 116] width 16 height 27
click at [140, 115] on div "Tag products" at bounding box center [151, 115] width 29 height 7
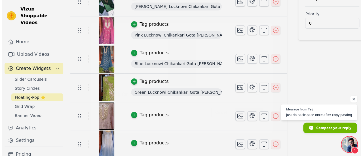
scroll to position [0, 0]
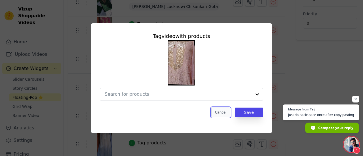
click at [222, 111] on button "Cancel" at bounding box center [220, 113] width 19 height 10
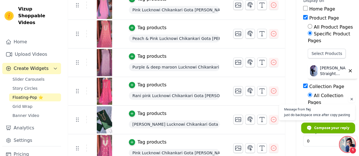
scroll to position [76, 0]
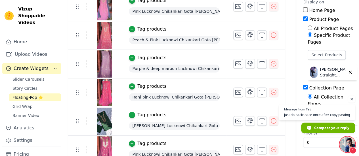
click at [352, 101] on span "Open chat" at bounding box center [351, 99] width 7 height 7
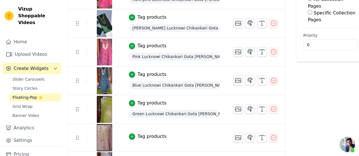
scroll to position [196, 0]
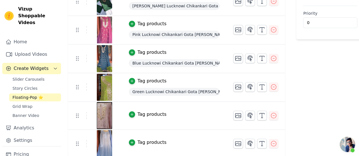
click at [143, 143] on div "Tag products" at bounding box center [151, 142] width 29 height 7
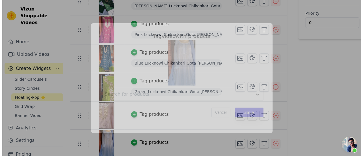
scroll to position [0, 0]
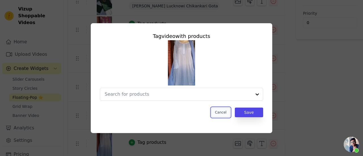
click at [230, 114] on button "Cancel" at bounding box center [220, 113] width 19 height 10
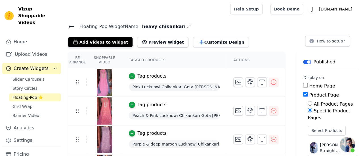
click at [71, 28] on icon at bounding box center [71, 26] width 7 height 7
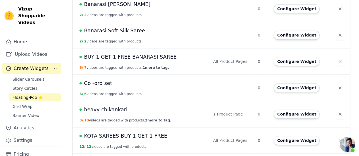
scroll to position [218, 0]
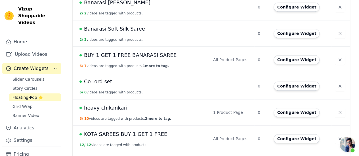
click at [108, 104] on span "heavy chikankari" at bounding box center [105, 108] width 43 height 8
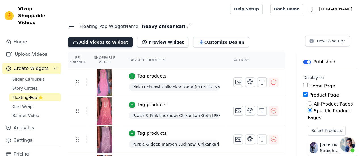
click at [112, 38] on button "Add Videos to Widget" at bounding box center [100, 42] width 64 height 10
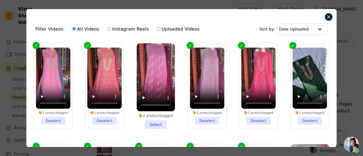
click at [330, 17] on button "Close modal" at bounding box center [328, 17] width 7 height 7
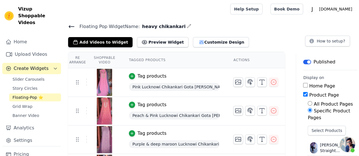
click at [348, 151] on span "Open chat" at bounding box center [346, 144] width 15 height 15
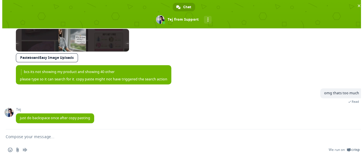
scroll to position [3496, 0]
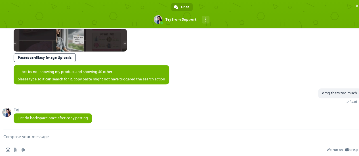
click at [348, 151] on span at bounding box center [346, 150] width 4 height 4
click at [354, 8] on span "Close chat" at bounding box center [357, 6] width 6 height 6
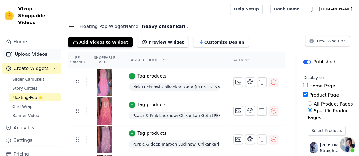
click at [30, 52] on link "Upload Videos" at bounding box center [31, 54] width 59 height 11
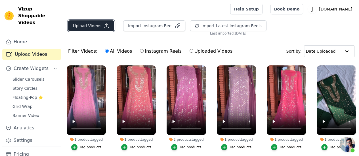
click at [103, 25] on icon "button" at bounding box center [106, 26] width 6 height 6
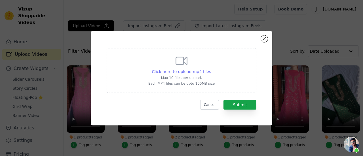
click at [167, 69] on span "Click here to upload mp4 files" at bounding box center [181, 71] width 59 height 5
click at [211, 69] on input "Click here to upload mp4 files Max 10 files per upload. Each MP4 files can be u…" at bounding box center [211, 69] width 0 height 0
type input "C:\fakepath\0b12914e-9fa9-4a04-b33e-aeed70b92af3.mp4"
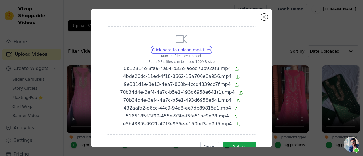
scroll to position [20, 0]
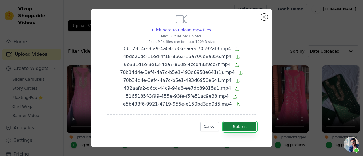
click at [244, 127] on button "Submit" at bounding box center [239, 127] width 33 height 10
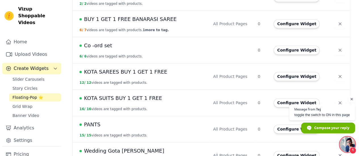
scroll to position [261, 0]
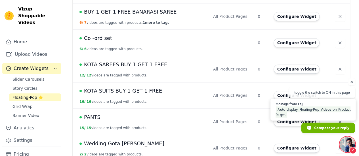
click at [341, 109] on span "Auto display Floating-Pop Videos on Product Pages" at bounding box center [312, 112] width 75 height 11
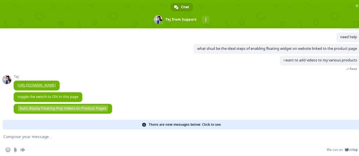
scroll to position [1538, 0]
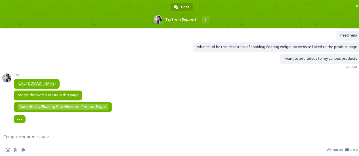
click at [115, 140] on textarea "Compose your message..." at bounding box center [174, 137] width 343 height 14
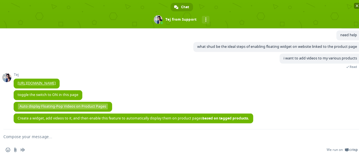
type textarea "can u see my app"
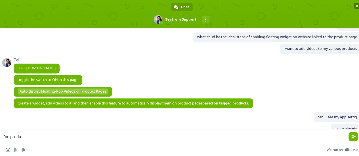
type textarea "how to add new products"
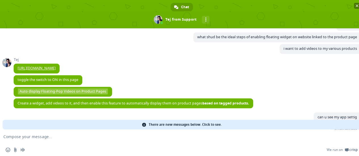
scroll to position [1652, 0]
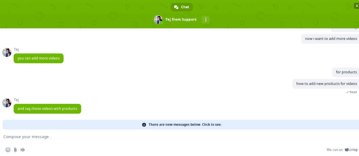
click at [356, 6] on span "Close chat" at bounding box center [356, 6] width 3 height 4
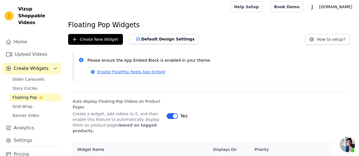
scroll to position [3, 0]
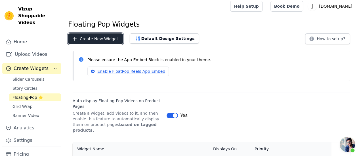
click at [75, 39] on icon "button" at bounding box center [75, 39] width 6 height 6
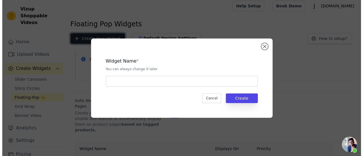
scroll to position [0, 0]
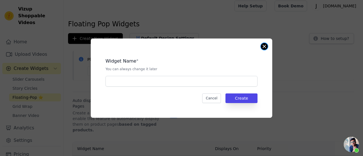
click at [263, 48] on button "Close modal" at bounding box center [264, 46] width 7 height 7
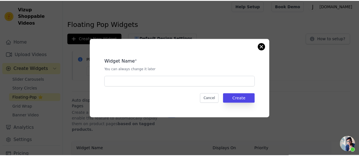
scroll to position [3, 0]
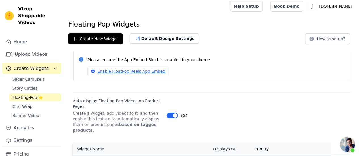
click at [346, 143] on span "Open chat" at bounding box center [346, 144] width 15 height 15
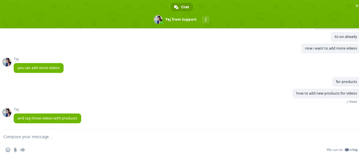
scroll to position [1642, 0]
type textarea "u mean create new widget"
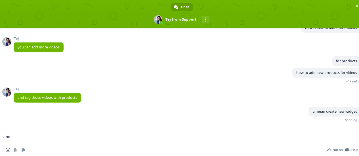
scroll to position [1656, 0]
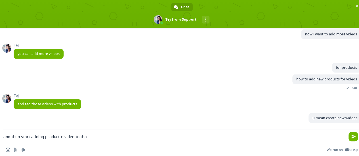
type textarea "and then start adding product n video to that"
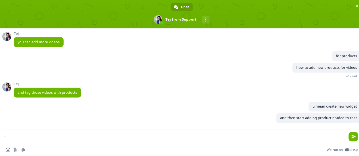
scroll to position [1668, 0]
type textarea "is it"
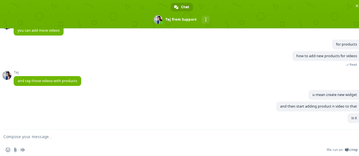
scroll to position [1680, 0]
click at [356, 6] on span "Close chat" at bounding box center [356, 6] width 3 height 4
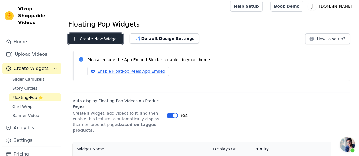
click at [91, 43] on button "Create New Widget" at bounding box center [95, 38] width 55 height 11
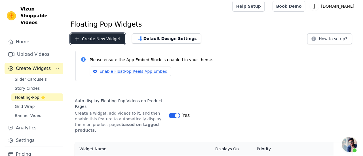
scroll to position [0, 0]
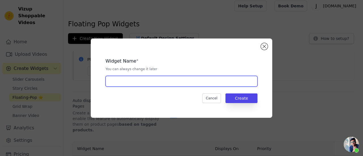
click at [177, 80] on input "text" at bounding box center [181, 81] width 152 height 11
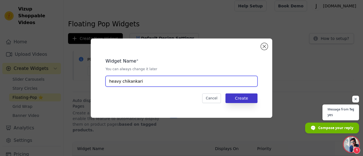
type input "heavy chikankari"
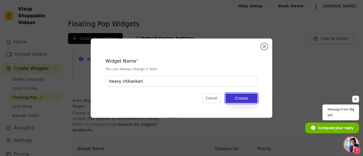
click at [231, 97] on button "Create" at bounding box center [241, 99] width 32 height 10
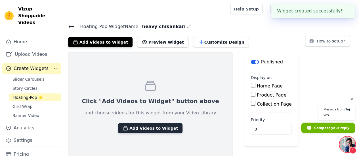
click at [145, 129] on button "Add Videos to Widget" at bounding box center [150, 128] width 64 height 10
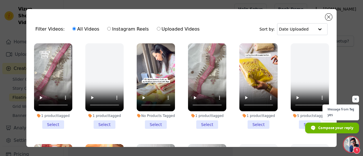
click at [132, 28] on label "Instagram Reels" at bounding box center [128, 29] width 42 height 7
click at [111, 28] on input "Instagram Reels" at bounding box center [109, 29] width 4 height 4
radio input "true"
click at [157, 26] on label "Uploaded Videos" at bounding box center [178, 29] width 43 height 7
click at [157, 27] on input "Uploaded Videos" at bounding box center [159, 29] width 4 height 4
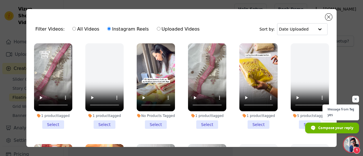
radio input "true"
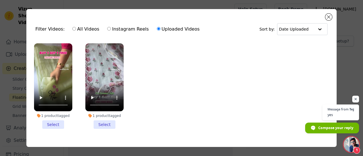
click at [111, 28] on label "Instagram Reels" at bounding box center [128, 29] width 42 height 7
click at [111, 28] on input "Instagram Reels" at bounding box center [109, 29] width 4 height 4
radio input "true"
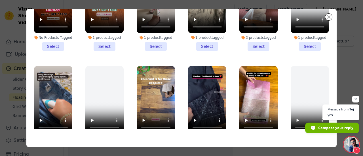
scroll to position [1348, 0]
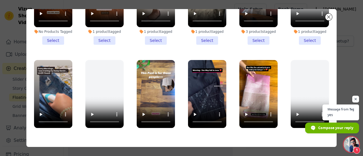
click at [203, 108] on li "1 product tagged Select" at bounding box center [207, 103] width 38 height 86
click at [0, 0] on input "1 product tagged Select" at bounding box center [0, 0] width 0 height 0
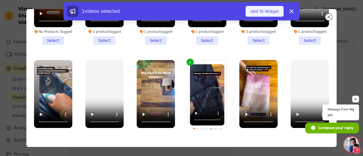
click at [269, 14] on button "Add To Widget" at bounding box center [265, 11] width 38 height 11
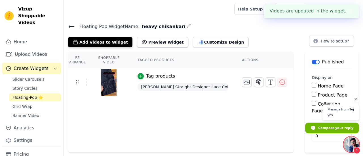
click at [153, 77] on div "Tag products" at bounding box center [160, 76] width 29 height 7
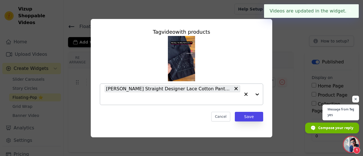
click at [166, 99] on input "text" at bounding box center [173, 98] width 136 height 7
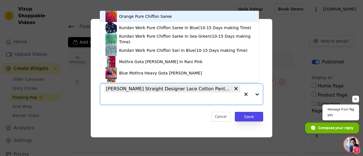
paste input "https://jhakhas.com/products/gorgeous-black-straight-cigrate-pakistani-pant-in-…"
type input "https://jhakhas.com/products/gorgeous-black-straight-cigrate-pakistani-pant-in-…"
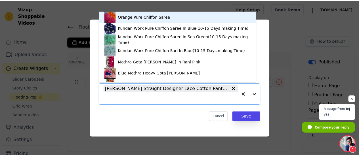
scroll to position [0, 0]
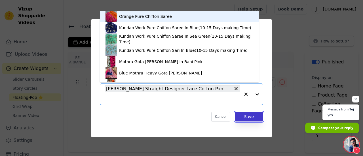
click at [252, 113] on button "Save" at bounding box center [249, 117] width 28 height 10
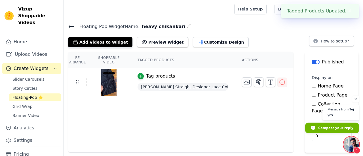
click at [314, 95] on input "Product Page" at bounding box center [314, 94] width 5 height 5
checkbox input "true"
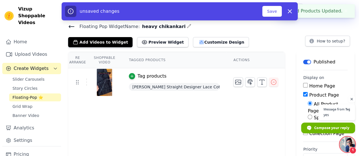
click at [105, 81] on img at bounding box center [104, 82] width 16 height 27
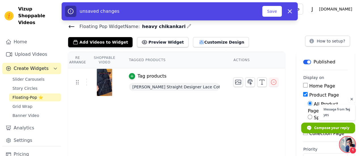
scroll to position [11, 0]
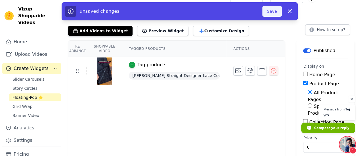
click at [270, 13] on button "Save" at bounding box center [271, 11] width 19 height 11
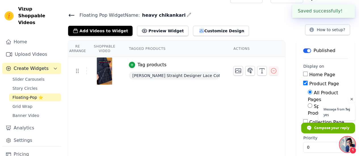
click at [307, 103] on input "Specific Product Pages" at bounding box center [309, 105] width 5 height 5
radio input "true"
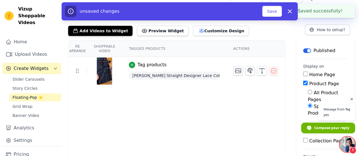
click at [307, 103] on input "Specific Product Pages" at bounding box center [309, 105] width 5 height 5
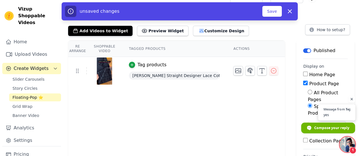
click at [344, 107] on span "Message from Tej yes" at bounding box center [336, 113] width 37 height 16
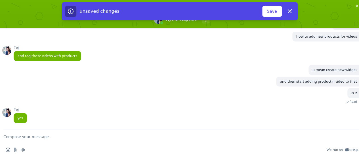
scroll to position [1699, 0]
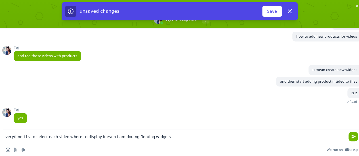
type textarea "everytime i hv to select each video where to display it even i am douing floati…"
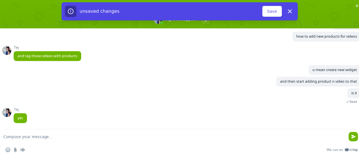
scroll to position [1720, 0]
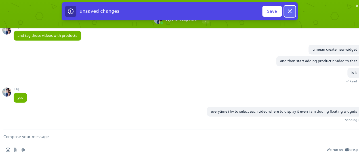
click at [288, 11] on icon "button" at bounding box center [289, 11] width 7 height 7
radio input "true"
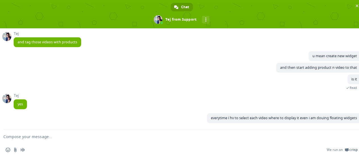
scroll to position [1713, 0]
click at [357, 7] on span "Close chat" at bounding box center [356, 6] width 3 height 4
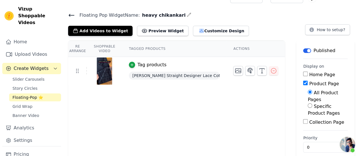
click at [303, 119] on input "Collection Page" at bounding box center [305, 121] width 5 height 5
checkbox input "true"
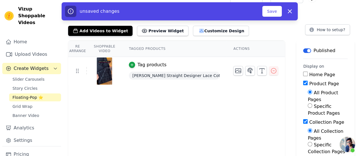
click at [307, 104] on label "Specific Product Pages" at bounding box center [323, 110] width 32 height 12
click at [307, 103] on input "Specific Product Pages" at bounding box center [309, 105] width 5 height 5
radio input "true"
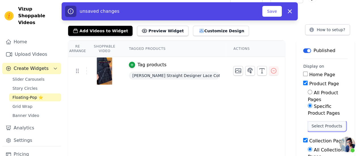
click at [316, 121] on button "Select Products" at bounding box center [326, 126] width 38 height 10
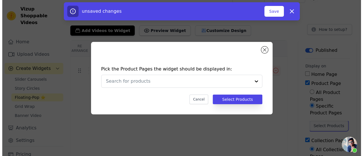
scroll to position [0, 0]
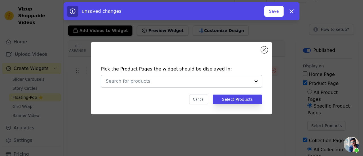
click at [195, 82] on input "text" at bounding box center [178, 81] width 145 height 7
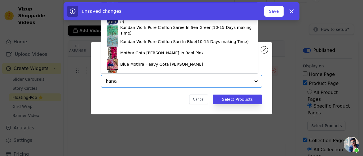
type input "kanak"
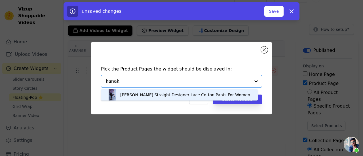
click at [188, 92] on div "[PERSON_NAME] Straight Designer Lace Cotton Pants For Women" at bounding box center [179, 94] width 145 height 11
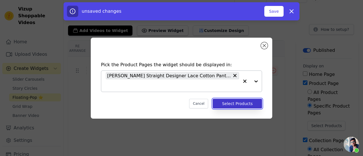
click at [233, 104] on button "Select Products" at bounding box center [237, 104] width 49 height 10
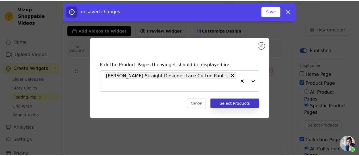
scroll to position [11, 0]
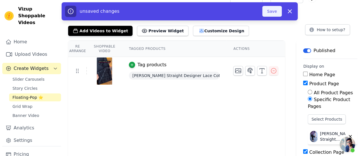
click at [274, 13] on button "Save" at bounding box center [271, 11] width 19 height 11
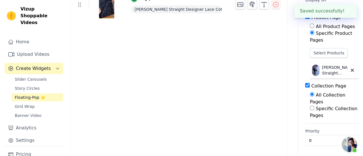
scroll to position [0, 0]
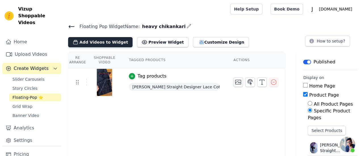
click at [86, 42] on button "Add Videos to Widget" at bounding box center [100, 42] width 64 height 10
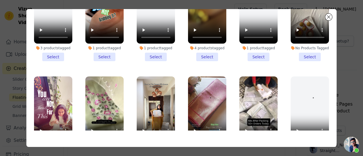
scroll to position [2057, 0]
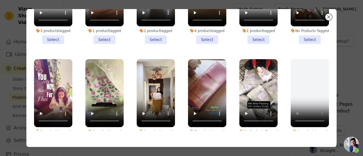
click at [301, 94] on li "4 products tagged Select" at bounding box center [310, 102] width 38 height 86
click at [0, 0] on input "4 products tagged Select" at bounding box center [0, 0] width 0 height 0
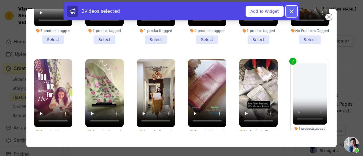
click at [293, 10] on icon at bounding box center [291, 11] width 7 height 7
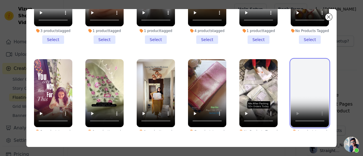
click at [299, 59] on video at bounding box center [310, 93] width 38 height 68
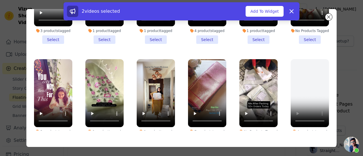
click at [308, 92] on li "4 products tagged Select" at bounding box center [310, 102] width 38 height 86
click at [0, 0] on input "4 products tagged Select" at bounding box center [0, 0] width 0 height 0
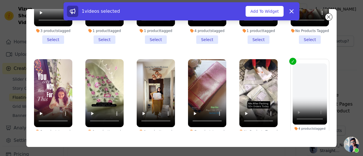
click at [303, 127] on div "4 products tagged" at bounding box center [310, 129] width 35 height 4
click at [0, 0] on input "4 products tagged Deselect" at bounding box center [0, 0] width 0 height 0
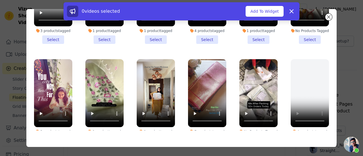
click at [349, 147] on span "Open chat" at bounding box center [351, 144] width 15 height 15
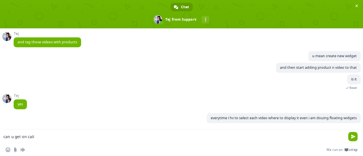
type textarea "can u get on call"
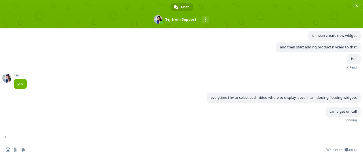
scroll to position [1725, 0]
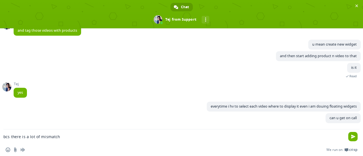
type textarea "bcs there is a lot of mismatch"
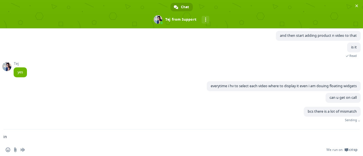
scroll to position [1737, 0]
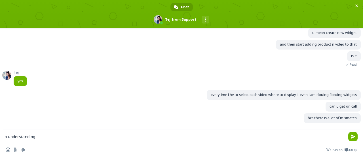
type textarea "in understanding"
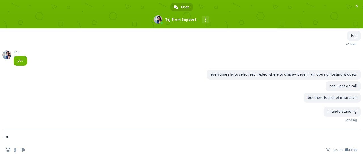
scroll to position [1749, 0]
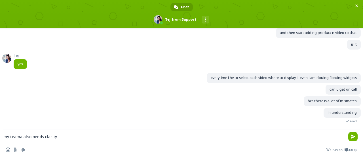
type textarea "my teama also needs clarity"
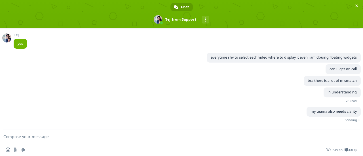
scroll to position [1761, 0]
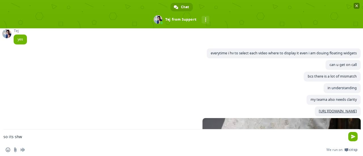
type textarea "actually n m"
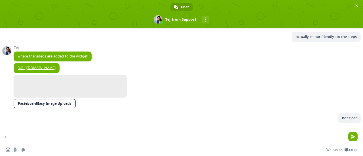
type textarea "u"
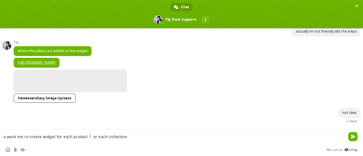
type textarea "u want me to create widget for each product ? or each collection"
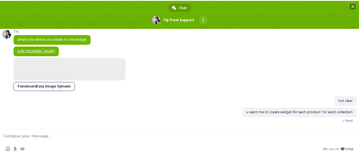
scroll to position [2426, 0]
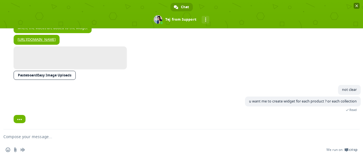
click at [358, 5] on span "Close chat" at bounding box center [357, 6] width 6 height 6
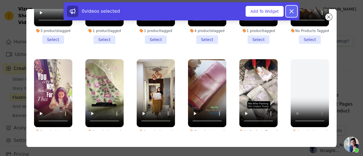
click at [288, 10] on button "Dismiss" at bounding box center [291, 11] width 11 height 11
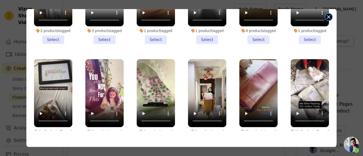
click at [325, 17] on button "Close modal" at bounding box center [328, 17] width 7 height 7
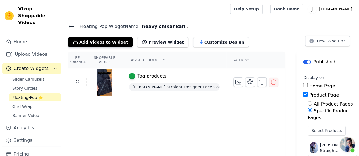
click at [72, 28] on icon at bounding box center [71, 26] width 7 height 7
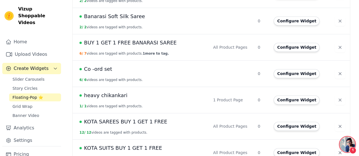
scroll to position [2426, 0]
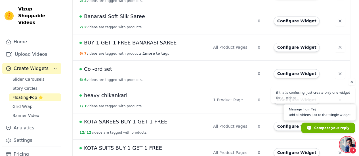
click at [338, 109] on span "Message from Tej" at bounding box center [319, 109] width 62 height 3
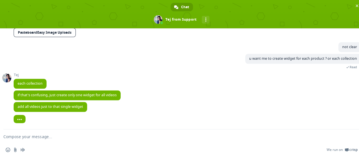
scroll to position [2469, 0]
click at [149, 136] on textarea "Compose your message..." at bounding box center [174, 137] width 343 height 14
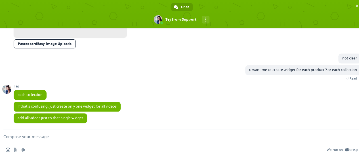
scroll to position [2458, 0]
type textarea "than how to rearrange"
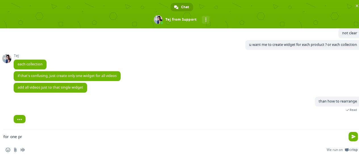
scroll to position [2483, 0]
type textarea "for one product"
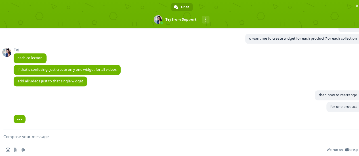
scroll to position [2495, 0]
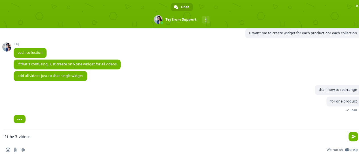
type textarea "if i hv 3 videos"
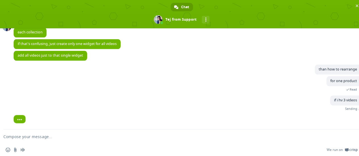
scroll to position [2502, 0]
type textarea "o"
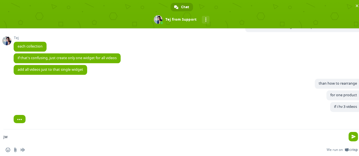
type textarea "j"
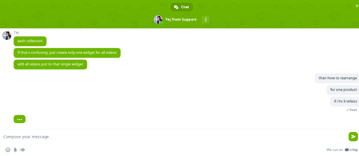
scroll to position [2507, 0]
type textarea "thy dont show"
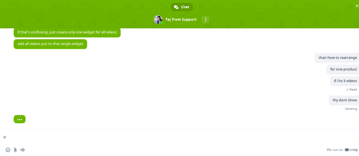
type textarea "up"
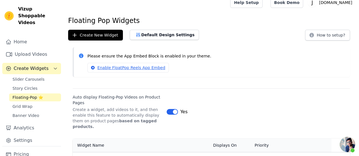
scroll to position [0, 0]
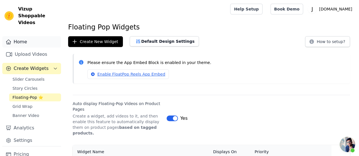
click at [27, 37] on link "Home" at bounding box center [31, 41] width 59 height 11
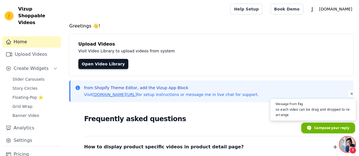
click at [307, 110] on span "so each video can be drag and dropped to re-arrange" at bounding box center [312, 112] width 75 height 11
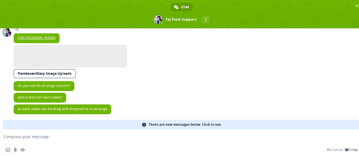
scroll to position [2620, 0]
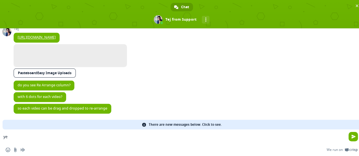
type textarea "yes"
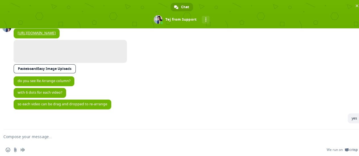
scroll to position [113, 0]
click at [338, 139] on textarea "Compose your message..." at bounding box center [174, 137] width 343 height 14
click at [356, 5] on span "Close chat" at bounding box center [356, 6] width 3 height 4
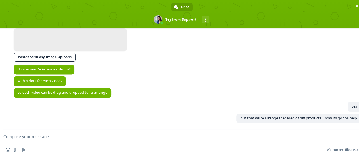
scroll to position [2631, 0]
type textarea "i want to arrange for perticular product"
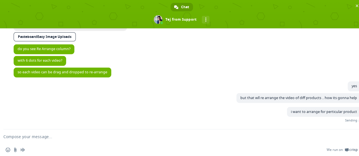
scroll to position [2652, 0]
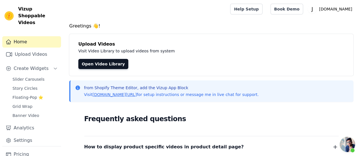
type textarea "but the ap"
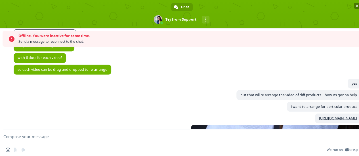
scroll to position [2786, 0]
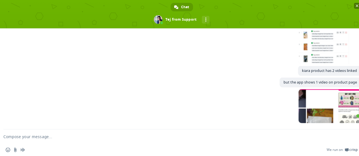
click at [356, 7] on span "Close chat" at bounding box center [356, 6] width 3 height 4
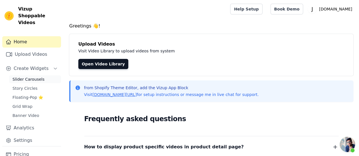
click at [32, 77] on span "Slider Carousels" at bounding box center [28, 80] width 32 height 6
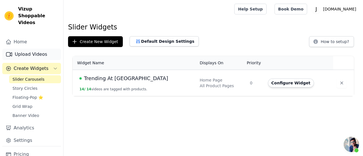
click at [33, 49] on link "Upload Videos" at bounding box center [31, 54] width 59 height 11
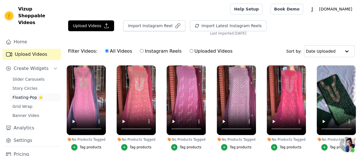
click at [30, 95] on span "Floating-Pop ⭐" at bounding box center [27, 98] width 31 height 6
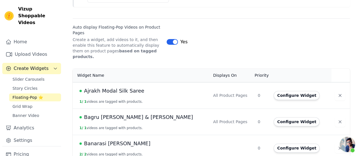
scroll to position [257, 0]
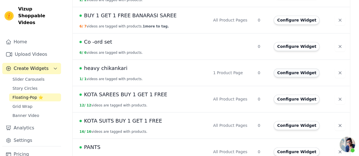
click at [307, 68] on button "Configure Widget" at bounding box center [296, 72] width 46 height 9
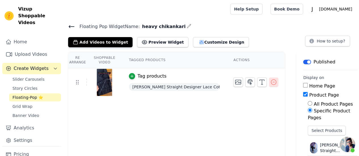
click at [270, 81] on icon "button" at bounding box center [273, 82] width 7 height 7
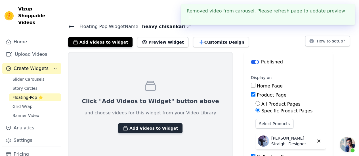
click at [136, 130] on button "Add Videos to Widget" at bounding box center [150, 128] width 64 height 10
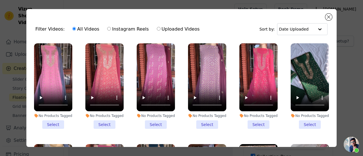
click at [52, 121] on li "No Products Tagged Select" at bounding box center [53, 86] width 38 height 86
click at [0, 0] on input "No Products Tagged Select" at bounding box center [0, 0] width 0 height 0
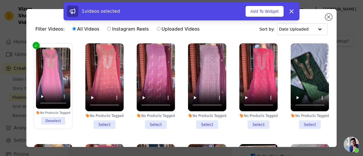
click at [107, 121] on li "No Products Tagged Select" at bounding box center [104, 86] width 38 height 86
click at [0, 0] on input "No Products Tagged Select" at bounding box center [0, 0] width 0 height 0
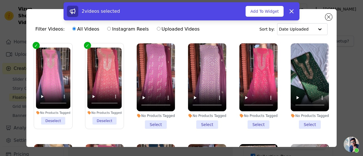
click at [160, 122] on li "No Products Tagged Select" at bounding box center [156, 86] width 38 height 86
click at [0, 0] on input "No Products Tagged Select" at bounding box center [0, 0] width 0 height 0
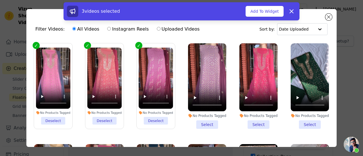
click at [203, 119] on li "No Products Tagged Select" at bounding box center [207, 86] width 38 height 86
click at [0, 0] on input "No Products Tagged Select" at bounding box center [0, 0] width 0 height 0
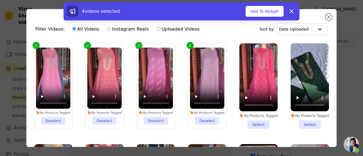
click at [247, 122] on li "No Products Tagged Select" at bounding box center [258, 86] width 38 height 86
click at [0, 0] on input "No Products Tagged Select" at bounding box center [0, 0] width 0 height 0
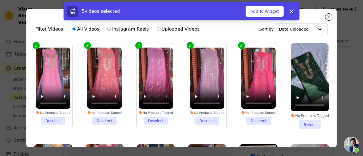
click at [310, 119] on li "No Products Tagged Select" at bounding box center [310, 86] width 38 height 86
click at [0, 0] on input "No Products Tagged Select" at bounding box center [0, 0] width 0 height 0
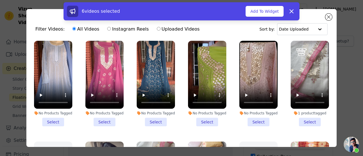
scroll to position [130, 0]
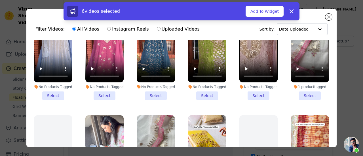
click at [253, 92] on li "No Products Tagged Select" at bounding box center [258, 57] width 38 height 86
click at [0, 0] on input "No Products Tagged Select" at bounding box center [0, 0] width 0 height 0
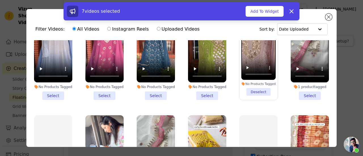
click at [202, 90] on li "No Products Tagged Select" at bounding box center [207, 57] width 38 height 86
click at [0, 0] on input "No Products Tagged Select" at bounding box center [0, 0] width 0 height 0
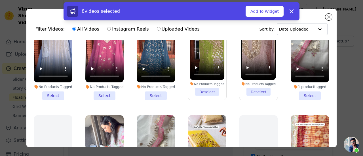
click at [162, 90] on li "No Products Tagged Select" at bounding box center [156, 57] width 38 height 86
click at [0, 0] on input "No Products Tagged Select" at bounding box center [0, 0] width 0 height 0
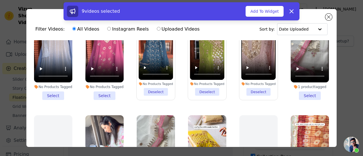
click at [107, 94] on li "No Products Tagged Select" at bounding box center [104, 57] width 38 height 86
click at [0, 0] on input "No Products Tagged Select" at bounding box center [0, 0] width 0 height 0
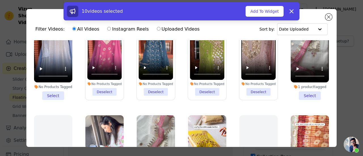
click at [60, 91] on li "No Products Tagged Select" at bounding box center [53, 57] width 38 height 86
click at [0, 0] on input "No Products Tagged Select" at bounding box center [0, 0] width 0 height 0
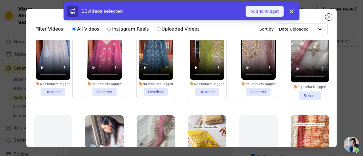
click at [277, 14] on button "Add To Widget" at bounding box center [265, 11] width 38 height 11
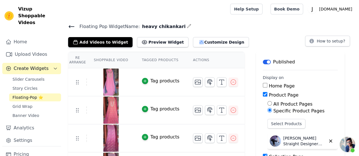
click at [160, 81] on div "Tag products" at bounding box center [164, 81] width 29 height 7
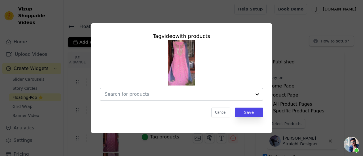
click at [207, 95] on input "text" at bounding box center [178, 94] width 147 height 7
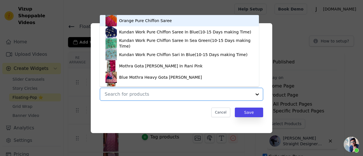
paste input "https://jhakhas.com/products/purple-deep-maroon-lucknowi-chikankari-gota-patti-…"
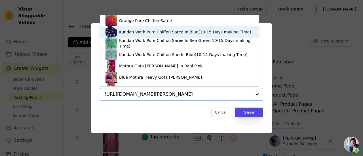
type input "https://jhakhas.com/products/purple-deep-maroon-lucknowi-chikankari-gota-patti-…"
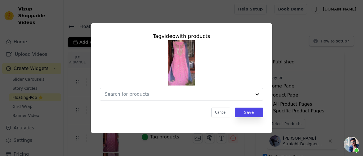
scroll to position [0, 0]
click at [176, 96] on input "text" at bounding box center [178, 94] width 147 height 7
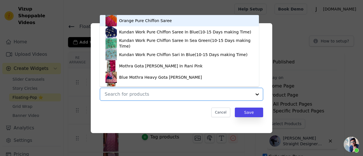
type input "v"
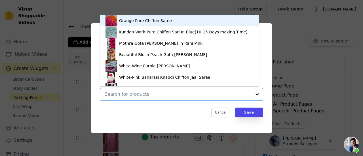
paste input "Pink Lucknowi Chikankari Gota [PERSON_NAME] Salwar Suit(Dress Material)"
type input "Pink Lucknowi Chikankari Gota [PERSON_NAME] Salwar Suit(Dress Material)"
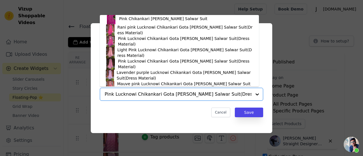
scroll to position [248, 0]
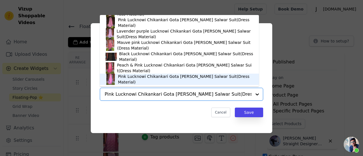
click at [221, 81] on div "Pink Lucknowi Chikankari Gota [PERSON_NAME] Salwar Suit(Dress Material)" at bounding box center [185, 79] width 135 height 11
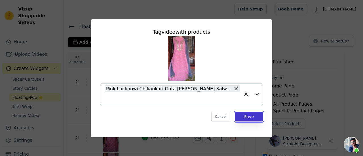
click at [254, 117] on button "Save" at bounding box center [249, 117] width 28 height 10
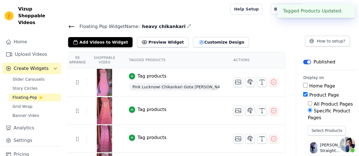
click at [156, 109] on div "Tag products" at bounding box center [151, 109] width 29 height 7
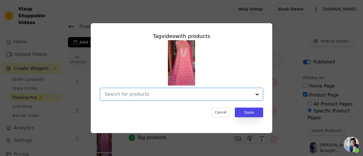
click at [141, 94] on input "text" at bounding box center [178, 94] width 147 height 7
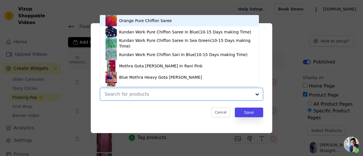
paste input "Peach & Pink Lucknowi Chikankari Gota [PERSON_NAME] Salwar Suit(Dress Material)"
type input "Peach & Pink Lucknowi Chikankari Gota [PERSON_NAME] Salwar Suit(Dress Material)"
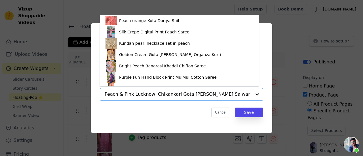
scroll to position [1064, 0]
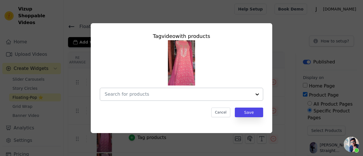
click at [199, 93] on input "text" at bounding box center [178, 94] width 147 height 7
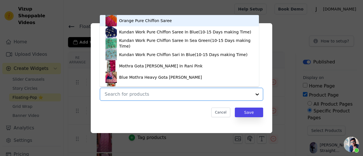
paste input "Peach & Pink Lucknowi Chikankari Gota [PERSON_NAME] Salwar Suit(Dress Material)"
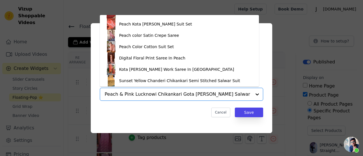
scroll to position [813, 0]
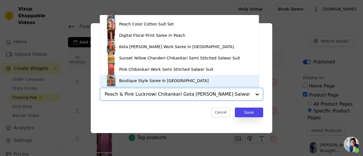
type input "Peach & Pink Lucknowi Chikankari Gota Patti Salwar Suit"
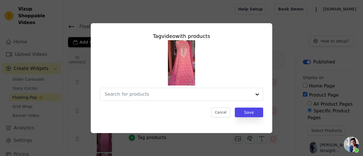
click at [348, 147] on span "Open chat" at bounding box center [351, 144] width 15 height 15
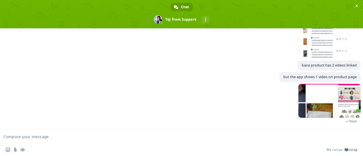
scroll to position [2791, 0]
type textarea "ur search is"
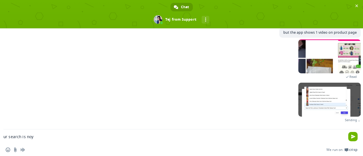
scroll to position [2822, 0]
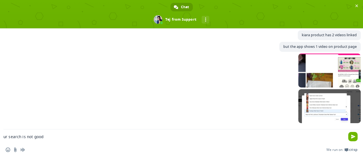
type textarea "ur search is not good"
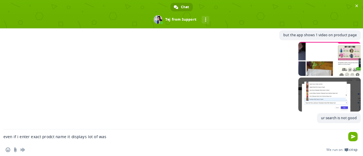
scroll to position [2839, 0]
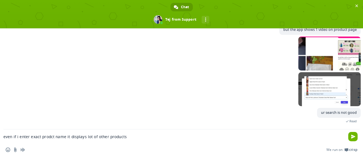
type textarea "even if i enter exact prodct name it displays lot of other products"
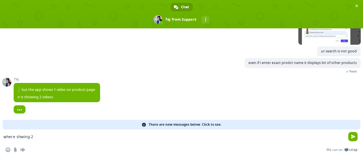
scroll to position [2901, 0]
type textarea "where shwing 2 videos ?"
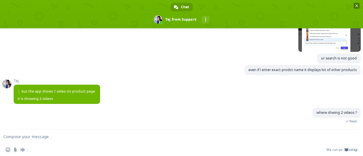
scroll to position [2894, 0]
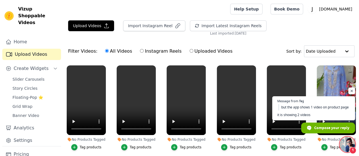
scroll to position [1858, 0]
click at [350, 88] on span "Open chat" at bounding box center [351, 91] width 7 height 7
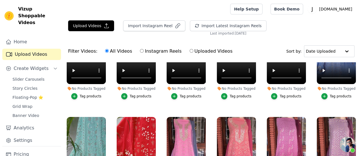
scroll to position [0, 0]
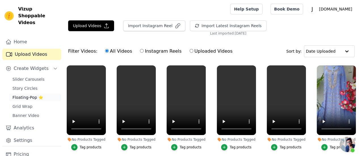
click at [20, 95] on span "Floating-Pop ⭐" at bounding box center [27, 98] width 31 height 6
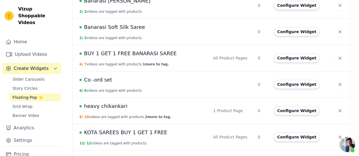
scroll to position [221, 0]
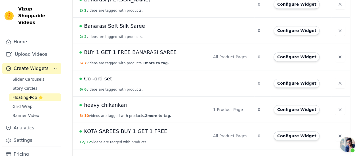
click at [102, 101] on span "heavy chikankari" at bounding box center [105, 105] width 43 height 8
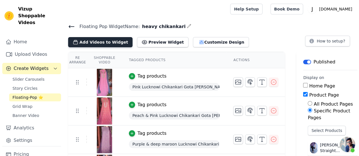
click at [103, 42] on button "Add Videos to Widget" at bounding box center [100, 42] width 64 height 10
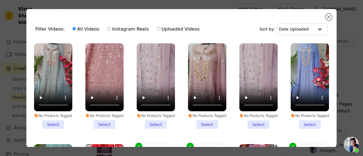
click at [56, 122] on li "No Products Tagged Select" at bounding box center [53, 86] width 38 height 86
click at [0, 0] on input "No Products Tagged Select" at bounding box center [0, 0] width 0 height 0
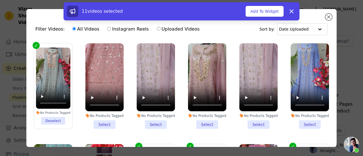
click at [100, 118] on li "No Products Tagged Select" at bounding box center [104, 86] width 38 height 86
click at [0, 0] on input "No Products Tagged Select" at bounding box center [0, 0] width 0 height 0
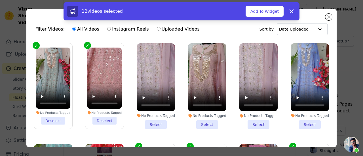
click at [152, 119] on li "No Products Tagged Select" at bounding box center [156, 86] width 38 height 86
click at [0, 0] on input "No Products Tagged Select" at bounding box center [0, 0] width 0 height 0
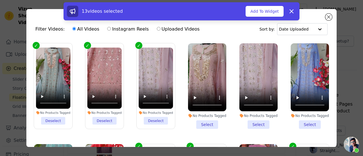
click at [215, 118] on li "No Products Tagged Select" at bounding box center [207, 86] width 38 height 86
click at [0, 0] on input "No Products Tagged Select" at bounding box center [0, 0] width 0 height 0
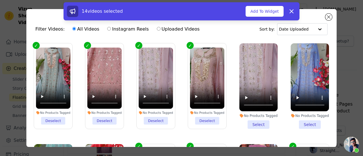
click at [256, 119] on li "No Products Tagged Select" at bounding box center [258, 86] width 38 height 86
click at [0, 0] on input "No Products Tagged Select" at bounding box center [0, 0] width 0 height 0
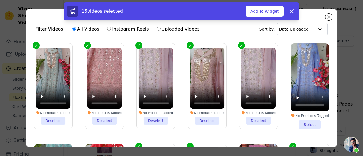
click at [301, 122] on li "No Products Tagged Select" at bounding box center [310, 86] width 38 height 86
click at [0, 0] on input "No Products Tagged Select" at bounding box center [0, 0] width 0 height 0
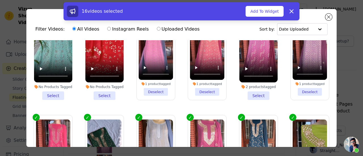
scroll to position [136, 0]
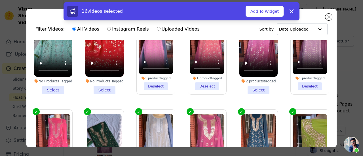
click at [49, 86] on li "No Products Tagged Select" at bounding box center [53, 52] width 38 height 86
click at [0, 0] on input "No Products Tagged Select" at bounding box center [0, 0] width 0 height 0
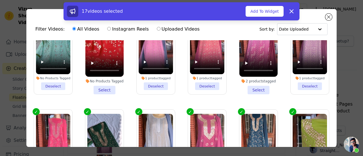
click at [96, 83] on li "No Products Tagged Select" at bounding box center [104, 52] width 38 height 86
click at [0, 0] on input "No Products Tagged Select" at bounding box center [0, 0] width 0 height 0
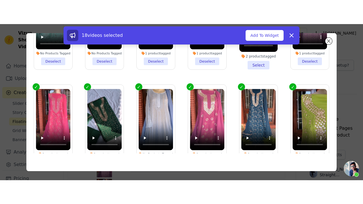
scroll to position [0, 0]
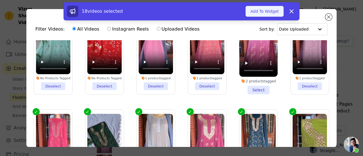
click at [274, 9] on button "Add To Widget" at bounding box center [265, 11] width 38 height 11
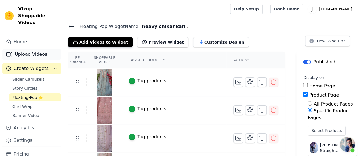
click at [21, 49] on link "Upload Videos" at bounding box center [31, 54] width 59 height 11
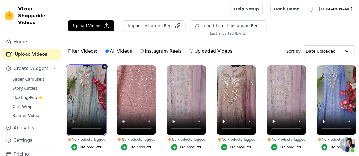
click at [98, 105] on video at bounding box center [86, 100] width 39 height 70
click at [87, 101] on video at bounding box center [86, 100] width 39 height 70
